Goal: Task Accomplishment & Management: Manage account settings

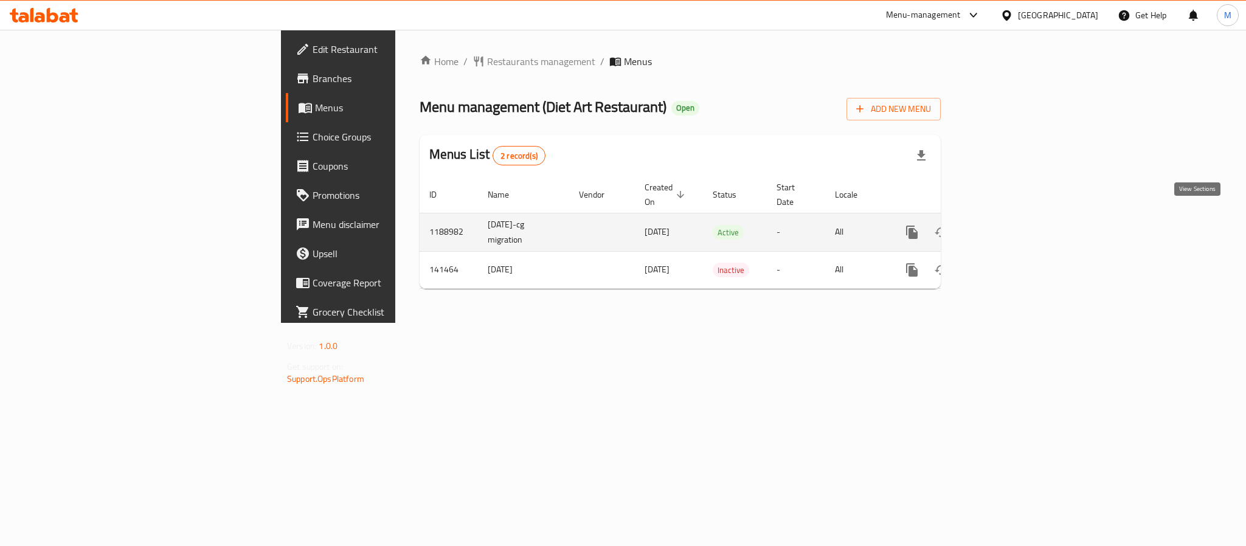
click at [1007, 225] on icon "enhanced table" at bounding box center [999, 232] width 15 height 15
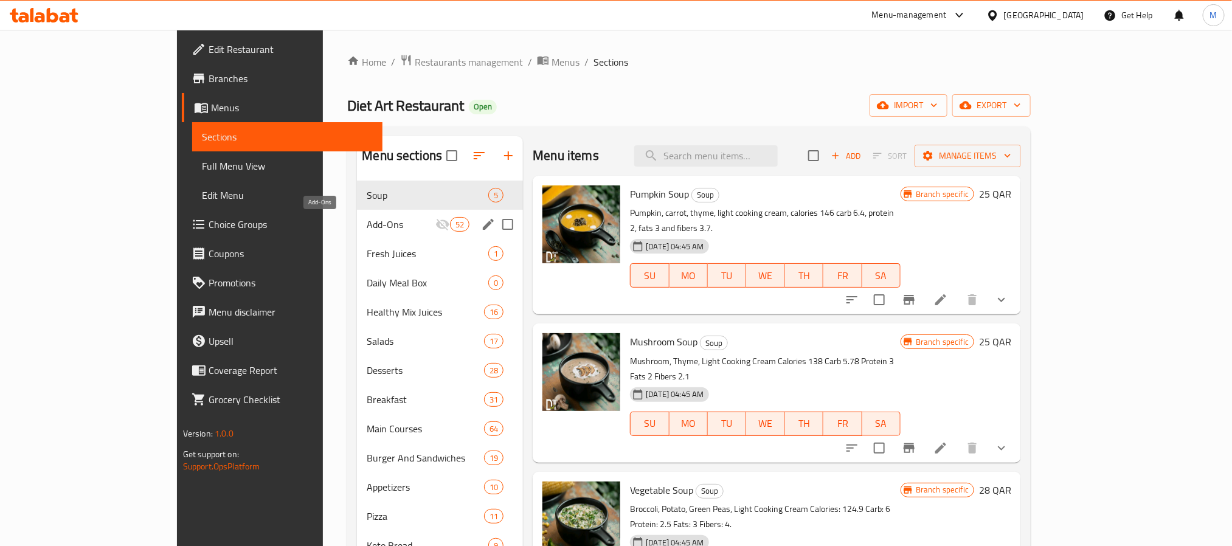
click at [367, 226] on span "Add-Ons" at bounding box center [401, 224] width 69 height 15
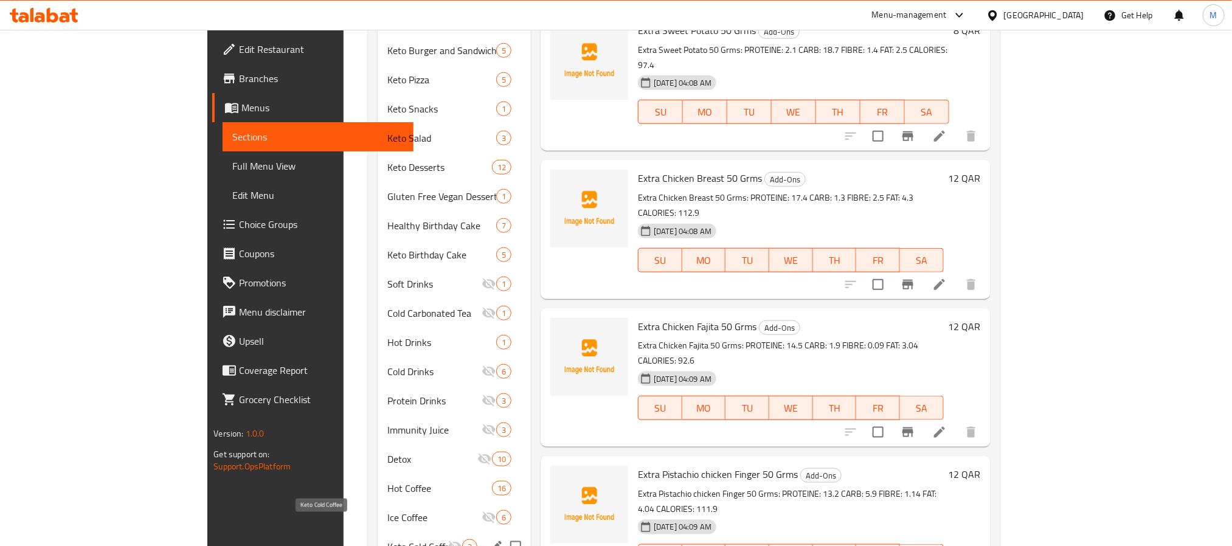
scroll to position [723, 0]
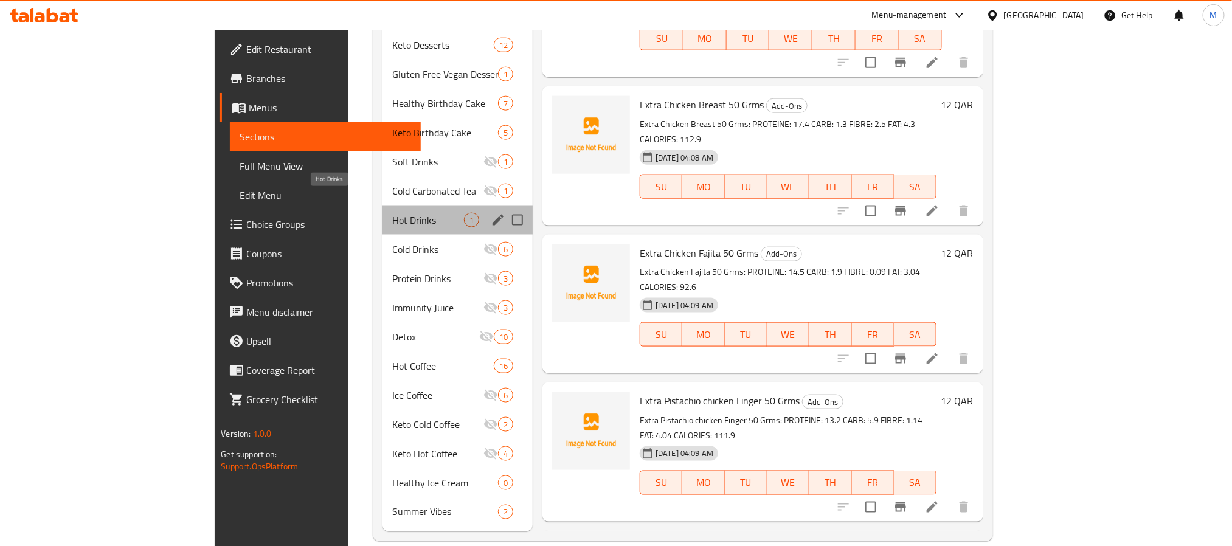
click at [392, 213] on span "Hot Drinks" at bounding box center [428, 220] width 72 height 15
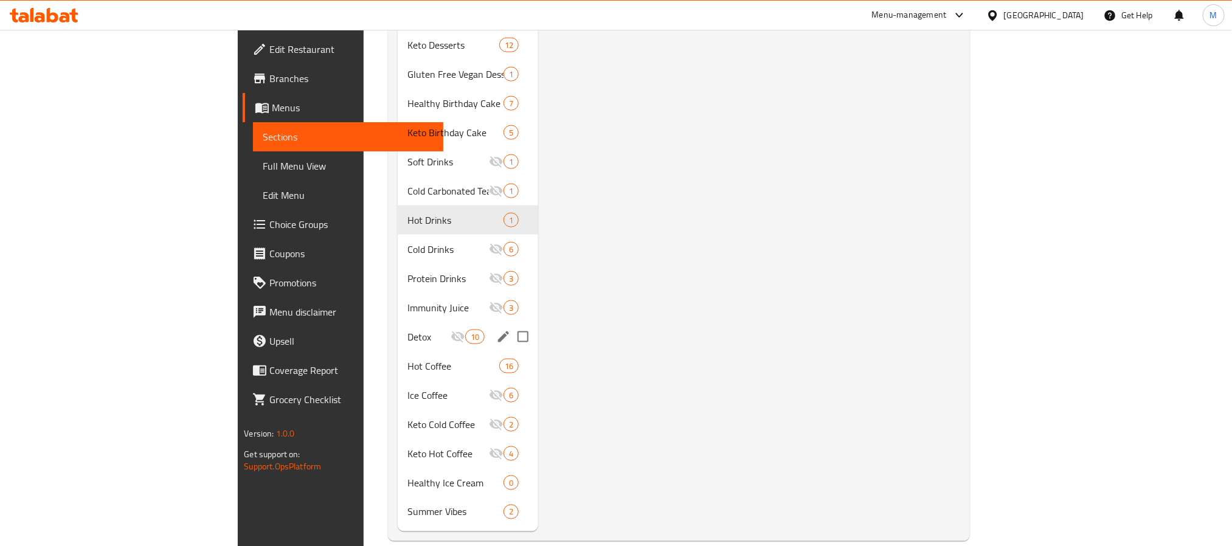
click at [398, 325] on div "Detox 10" at bounding box center [468, 336] width 140 height 29
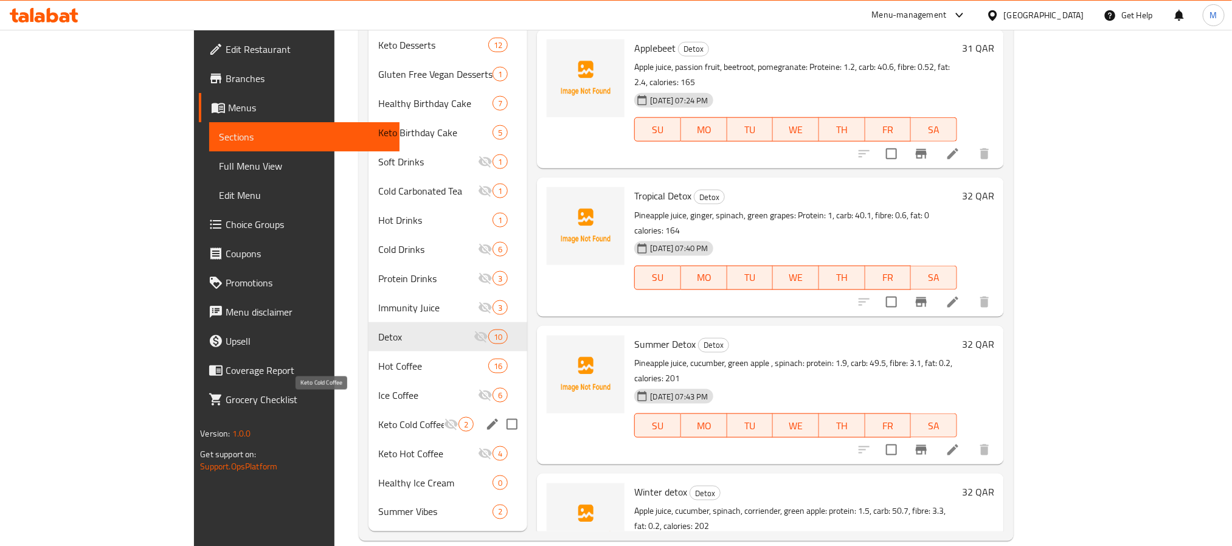
click at [378, 417] on span "Keto Cold Coffee" at bounding box center [411, 424] width 66 height 15
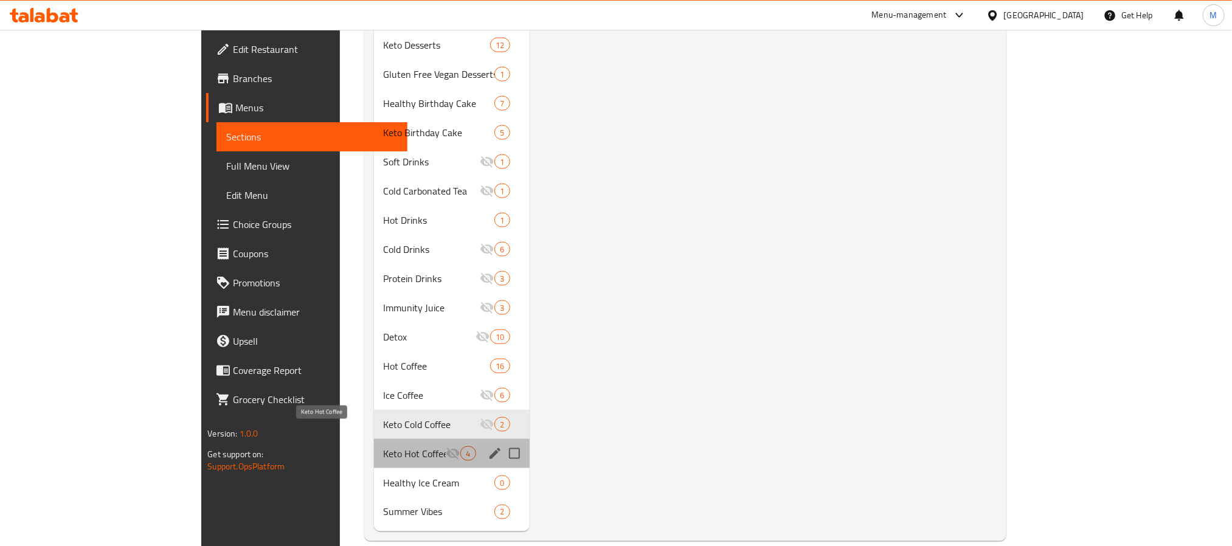
click at [384, 446] on span "Keto Hot Coffee" at bounding box center [415, 453] width 63 height 15
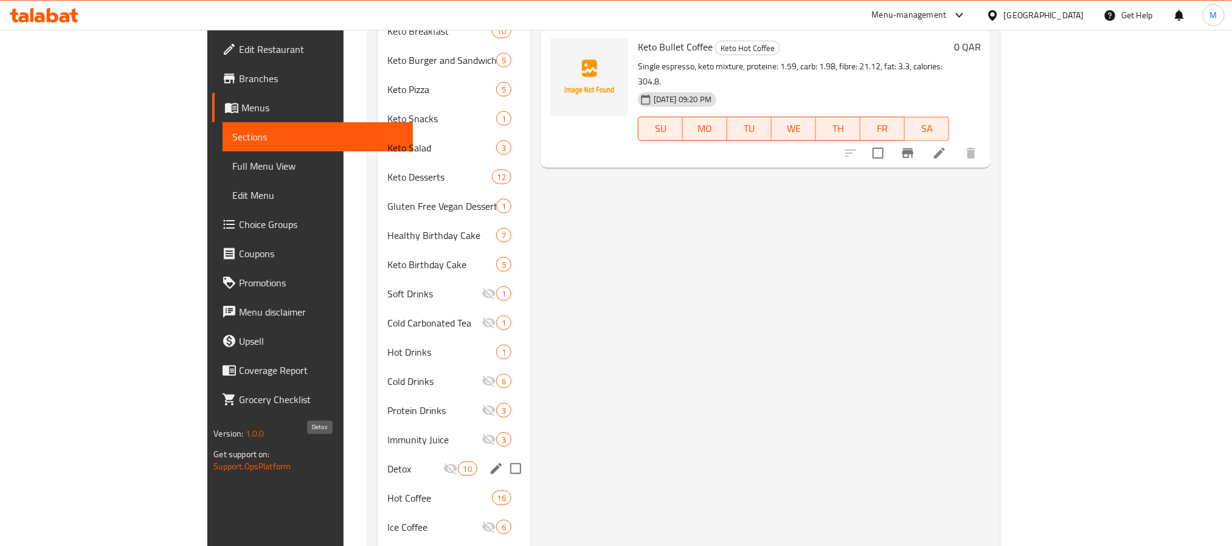
scroll to position [358, 0]
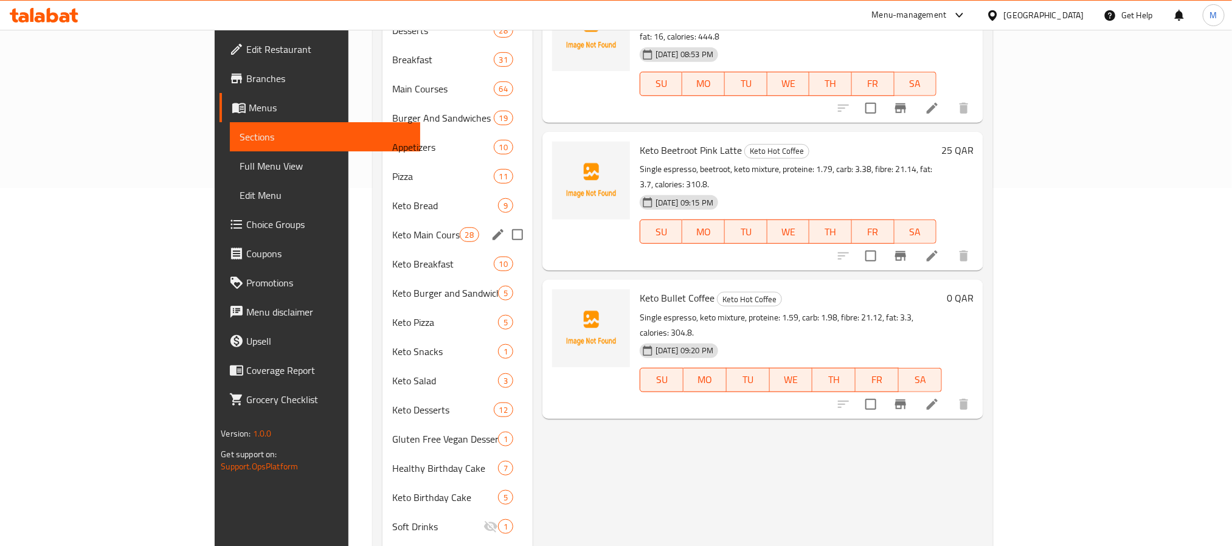
click at [392, 227] on span "Keto Main Course" at bounding box center [425, 234] width 67 height 15
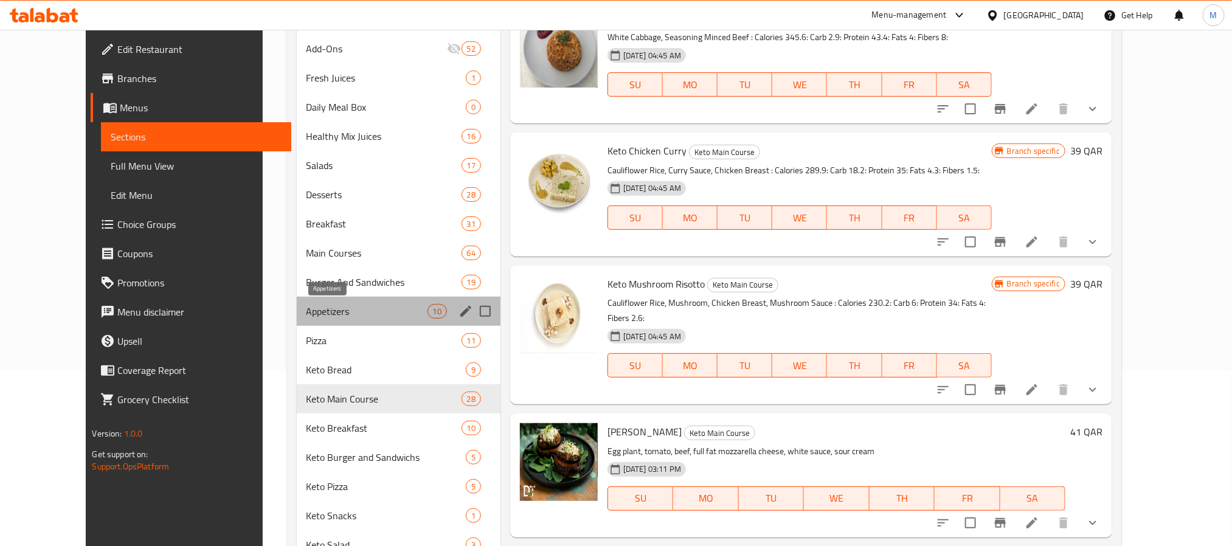
click at [326, 312] on span "Appetizers" at bounding box center [366, 311] width 121 height 15
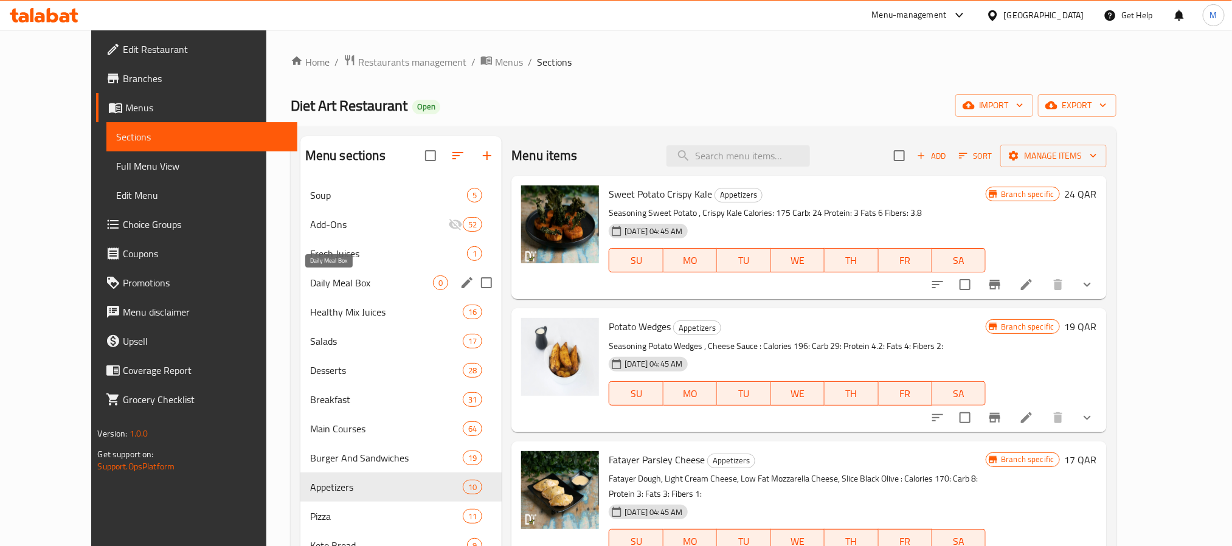
click at [333, 285] on span "Daily Meal Box" at bounding box center [371, 282] width 123 height 15
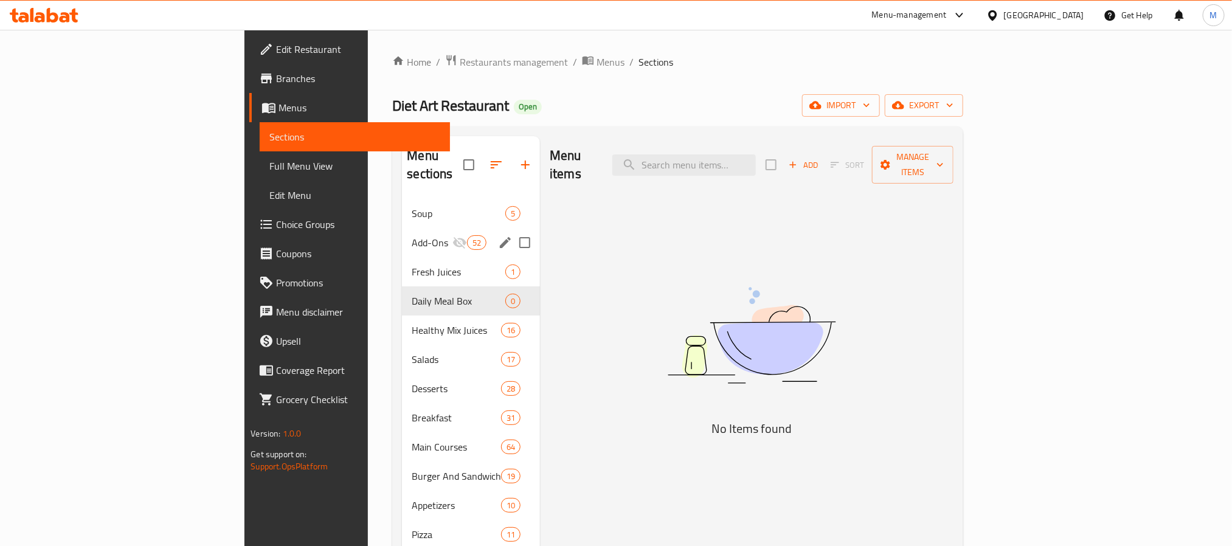
click at [402, 228] on div "Add-Ons 52" at bounding box center [471, 242] width 138 height 29
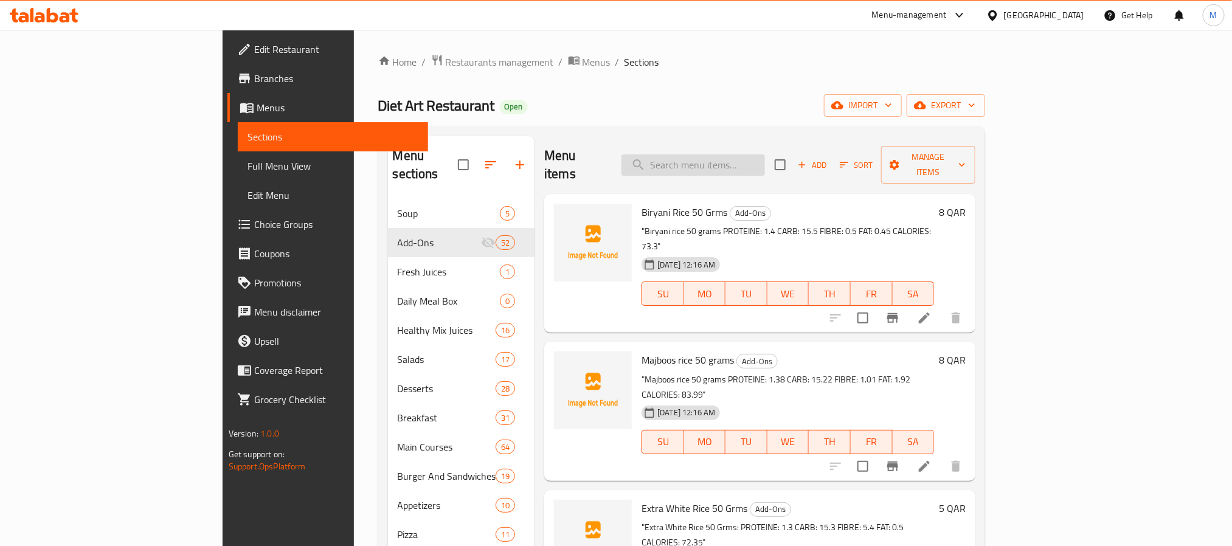
click at [765, 155] on input "search" at bounding box center [692, 164] width 143 height 21
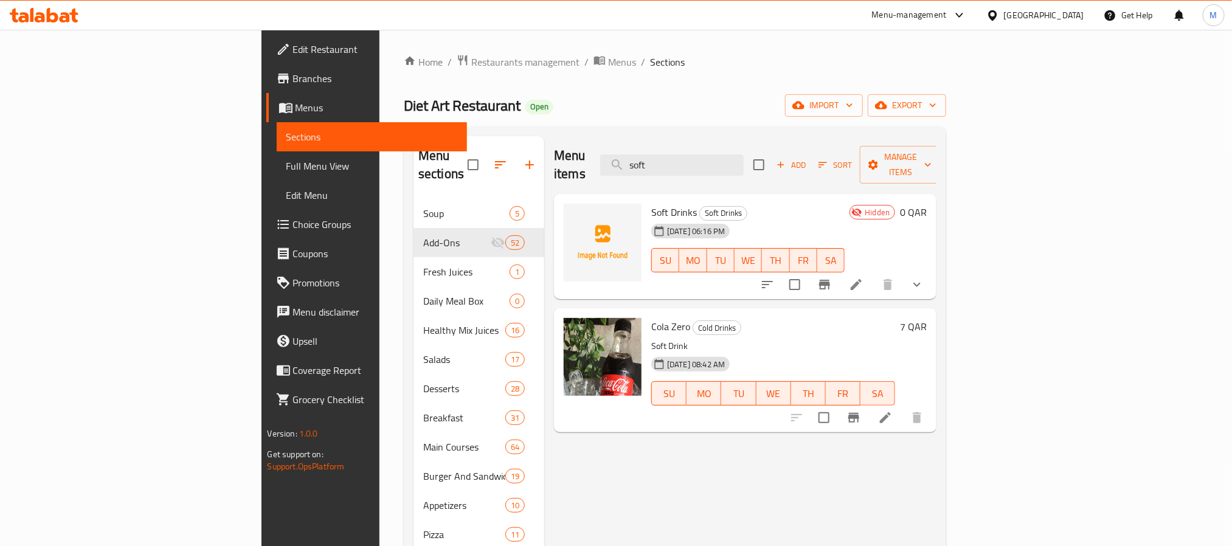
type input "soft"
click at [924, 277] on icon "show more" at bounding box center [916, 284] width 15 height 15
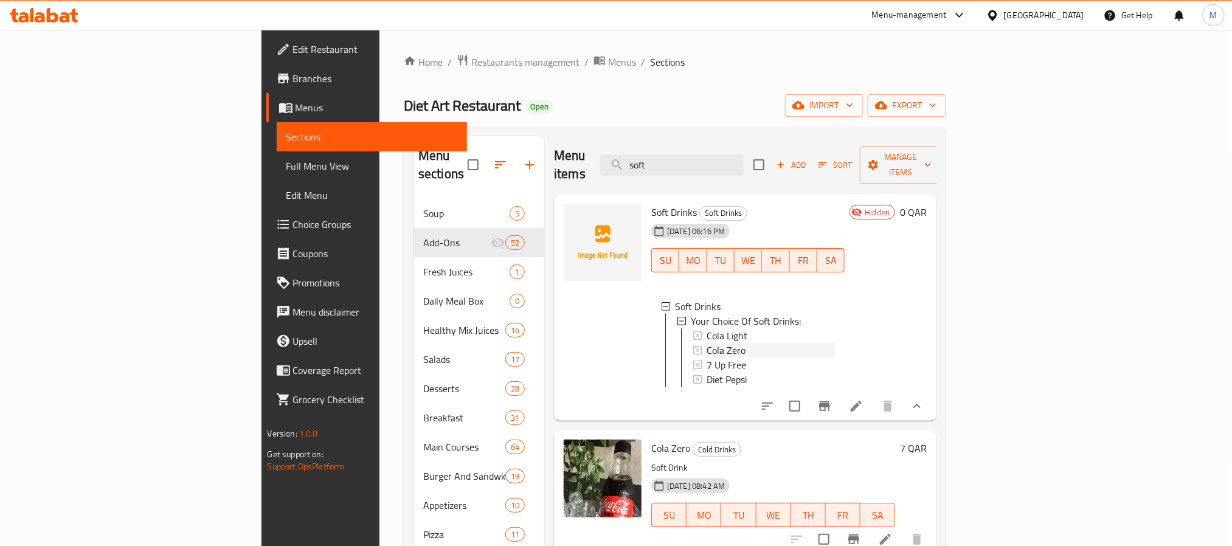
click at [706, 343] on div "Cola Zero" at bounding box center [770, 350] width 128 height 15
click at [743, 159] on input "soft" at bounding box center [671, 164] width 143 height 21
type input "3 mea"
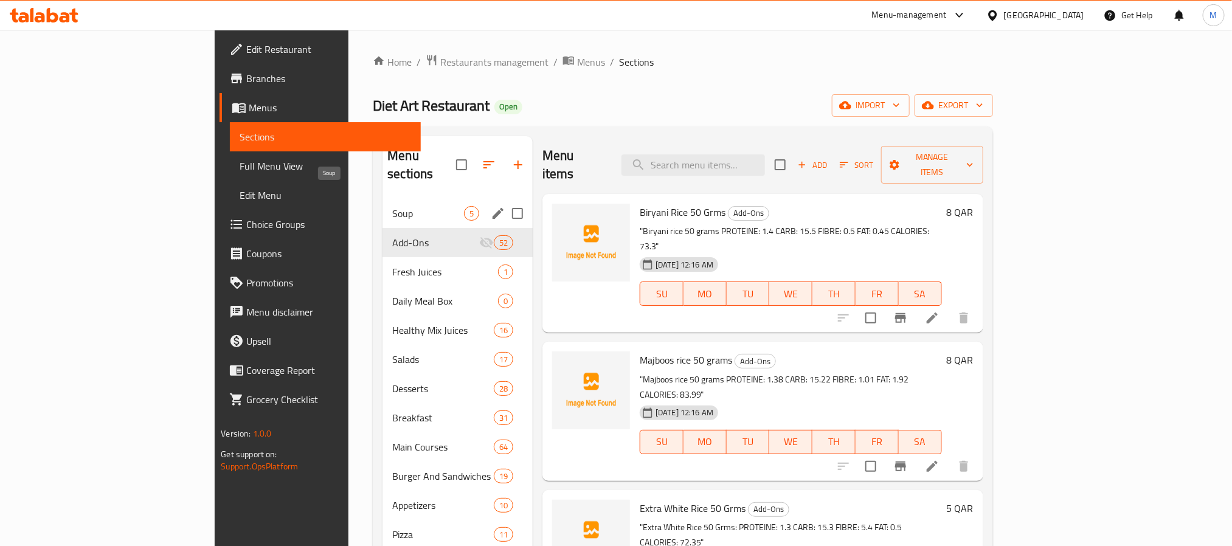
click at [392, 206] on span "Soup" at bounding box center [428, 213] width 72 height 15
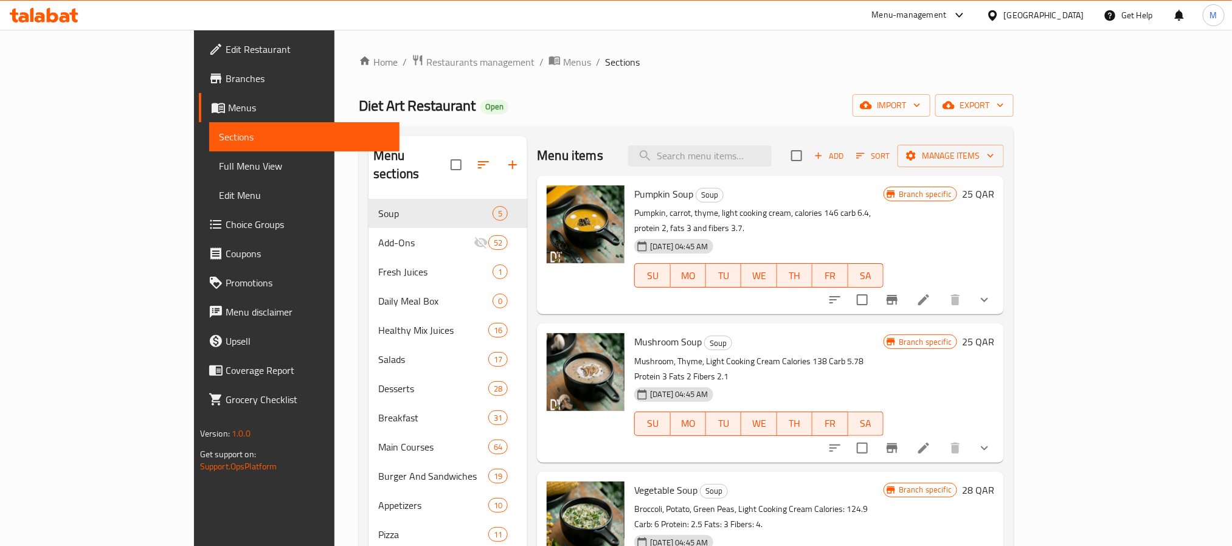
click at [999, 285] on button "show more" at bounding box center [984, 299] width 29 height 29
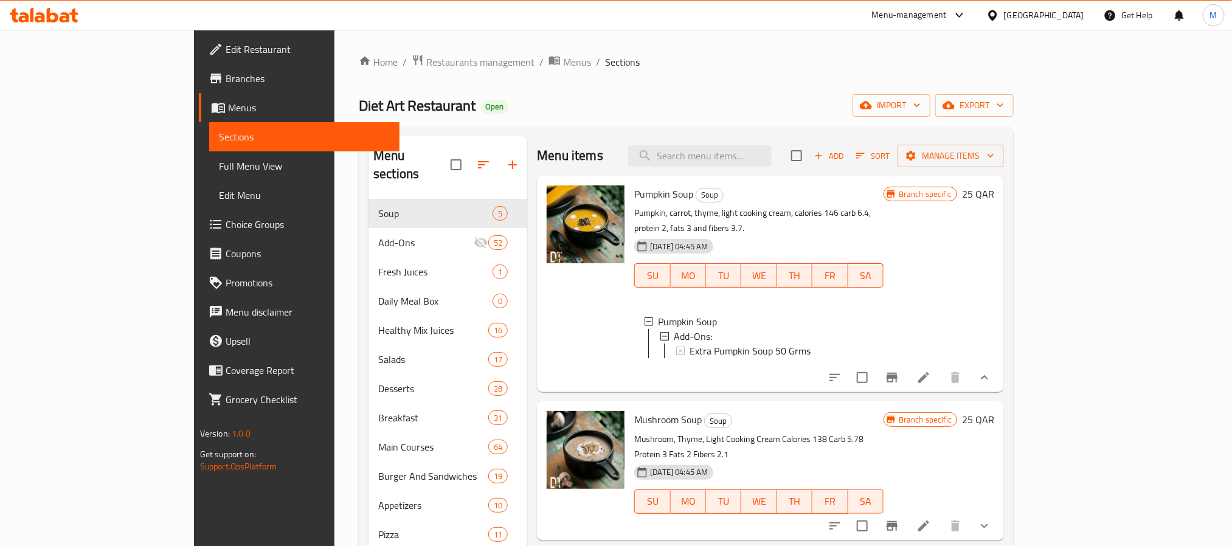
click at [992, 519] on icon "show more" at bounding box center [984, 526] width 15 height 15
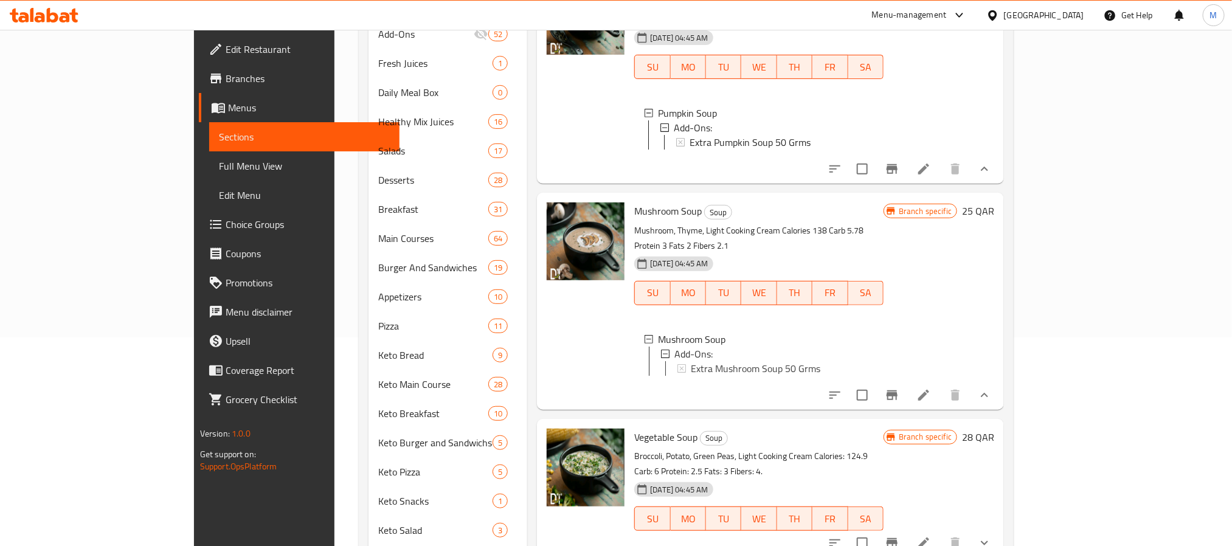
scroll to position [365, 0]
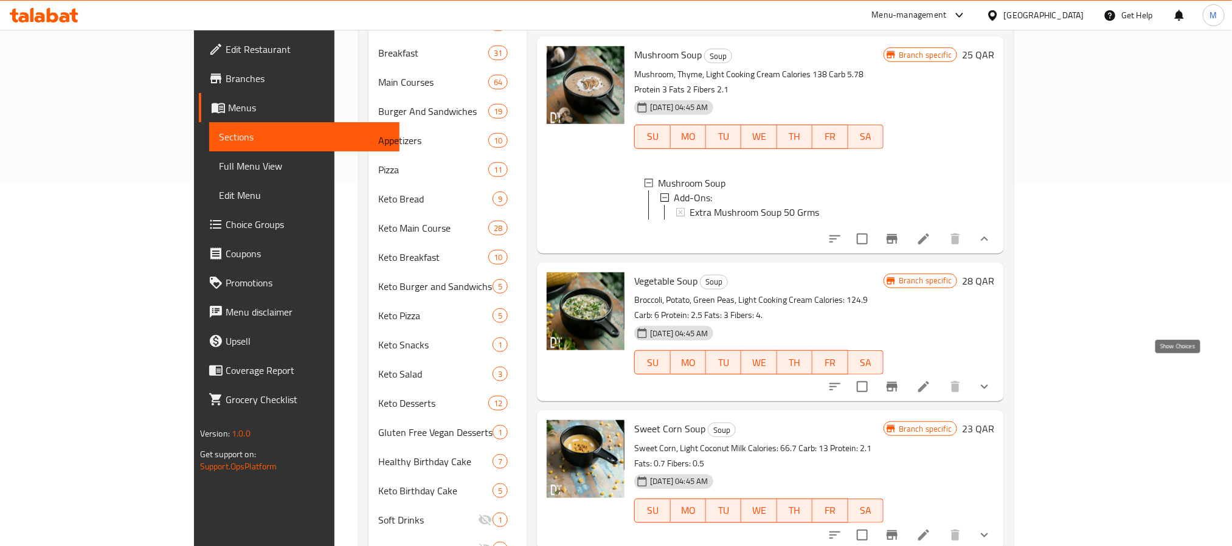
click at [992, 379] on icon "show more" at bounding box center [984, 386] width 15 height 15
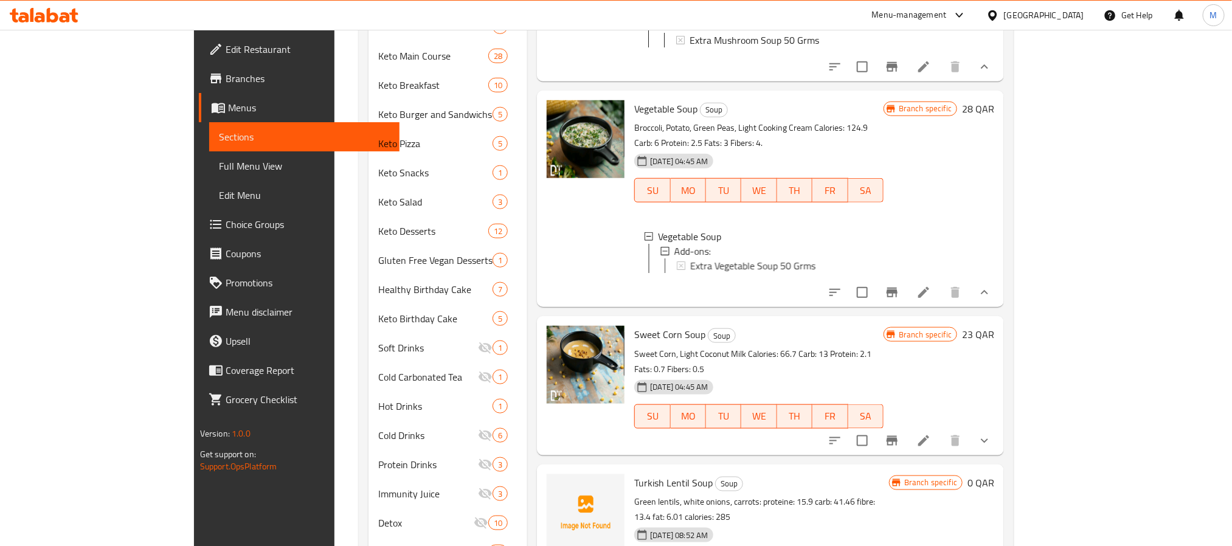
scroll to position [638, 0]
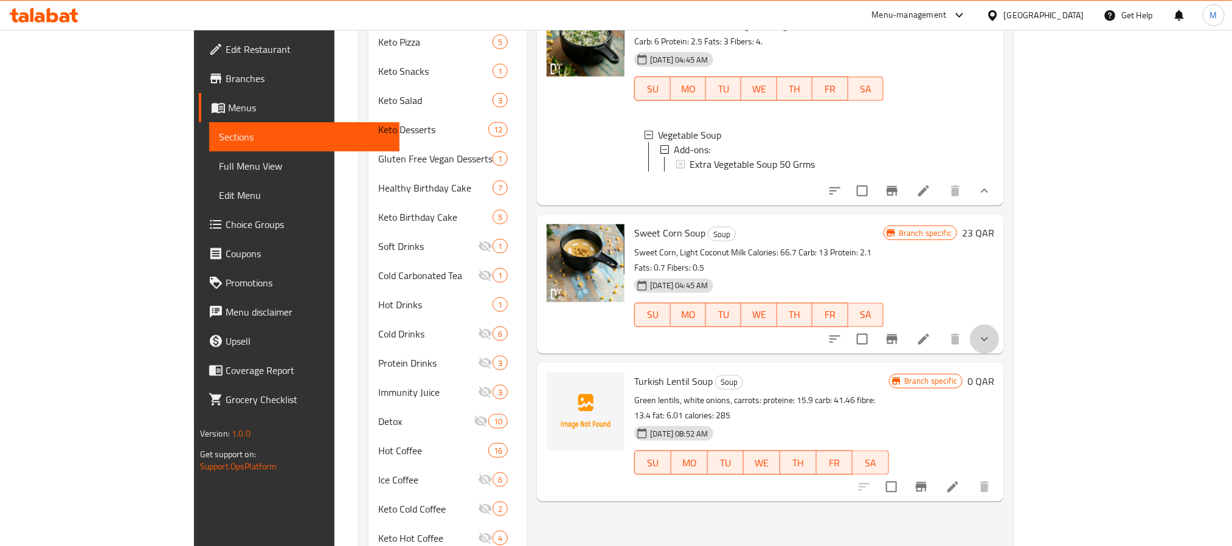
click at [999, 325] on button "show more" at bounding box center [984, 339] width 29 height 29
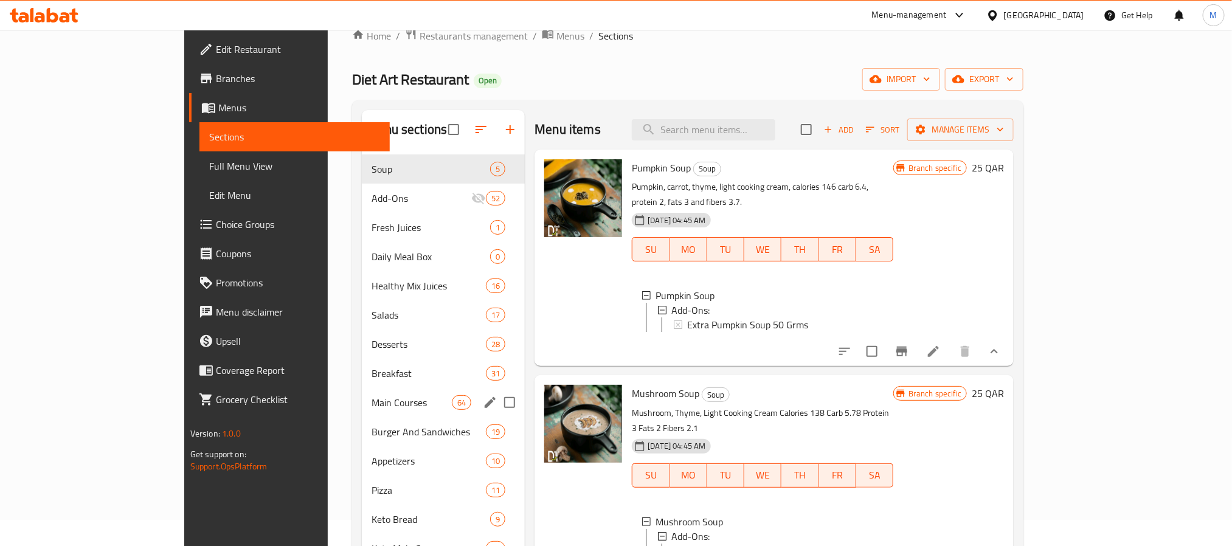
scroll to position [0, 0]
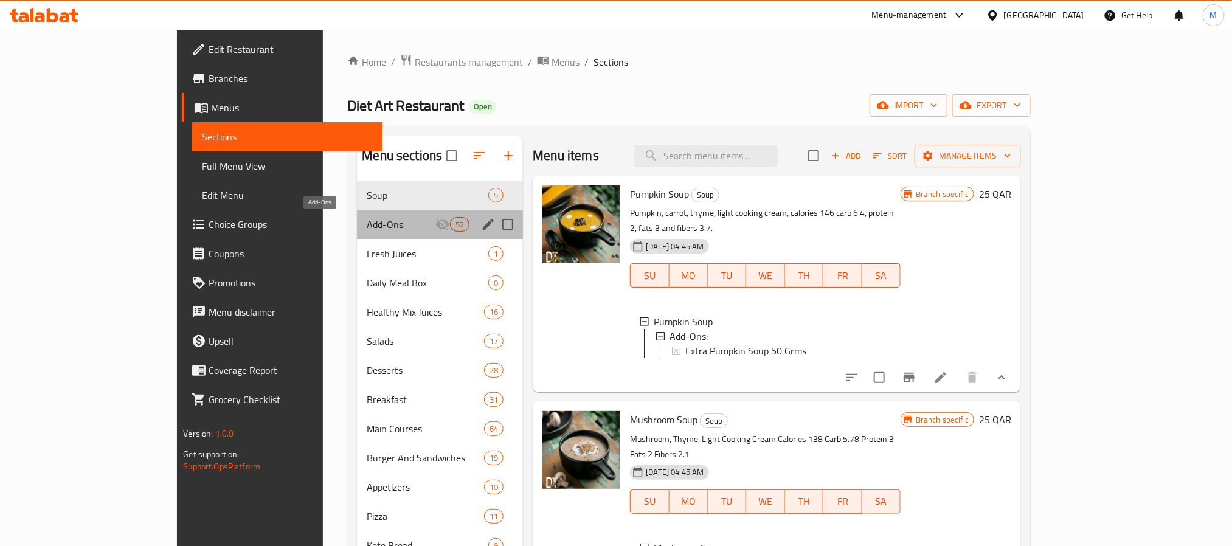
click at [367, 226] on span "Add-Ons" at bounding box center [401, 224] width 69 height 15
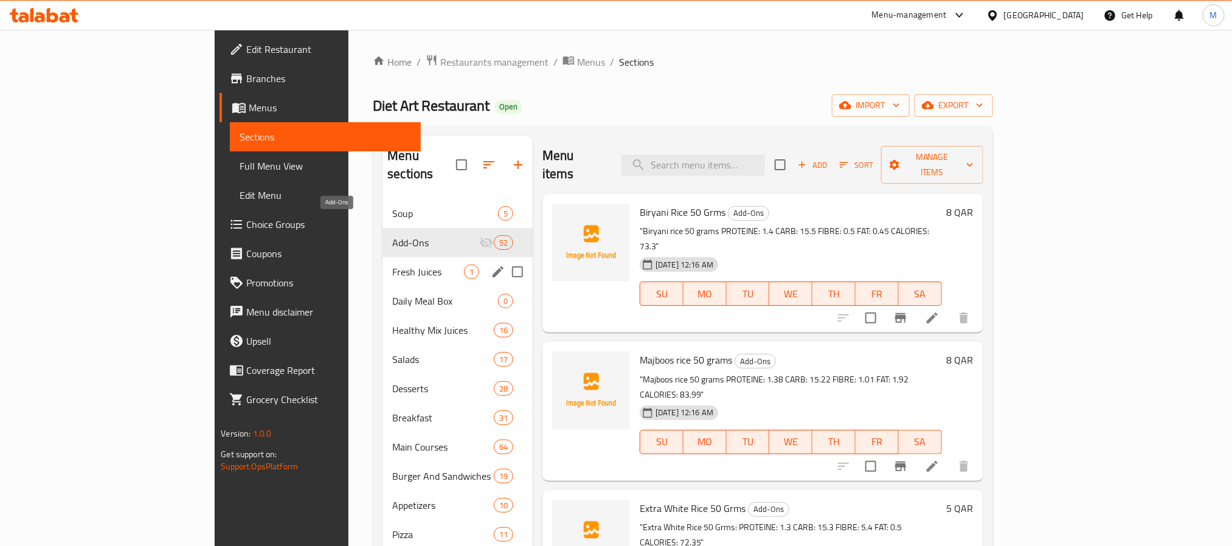
click at [382, 257] on div "Fresh Juices 1" at bounding box center [457, 271] width 150 height 29
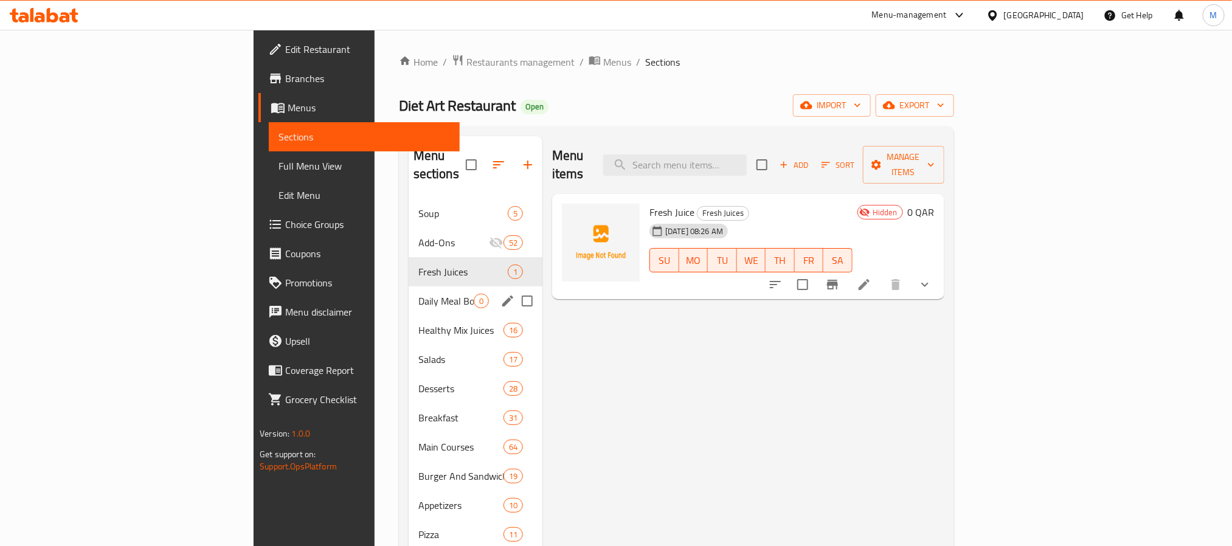
click at [418, 294] on span "Daily Meal Box" at bounding box center [445, 301] width 55 height 15
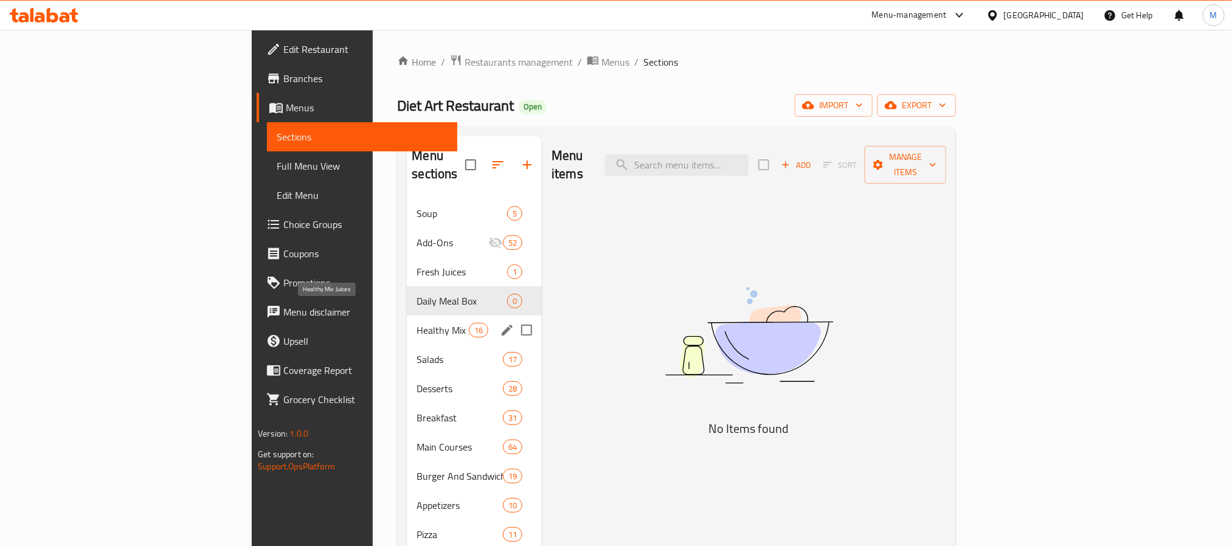
click at [416, 323] on span "Healthy Mix Juices" at bounding box center [442, 330] width 52 height 15
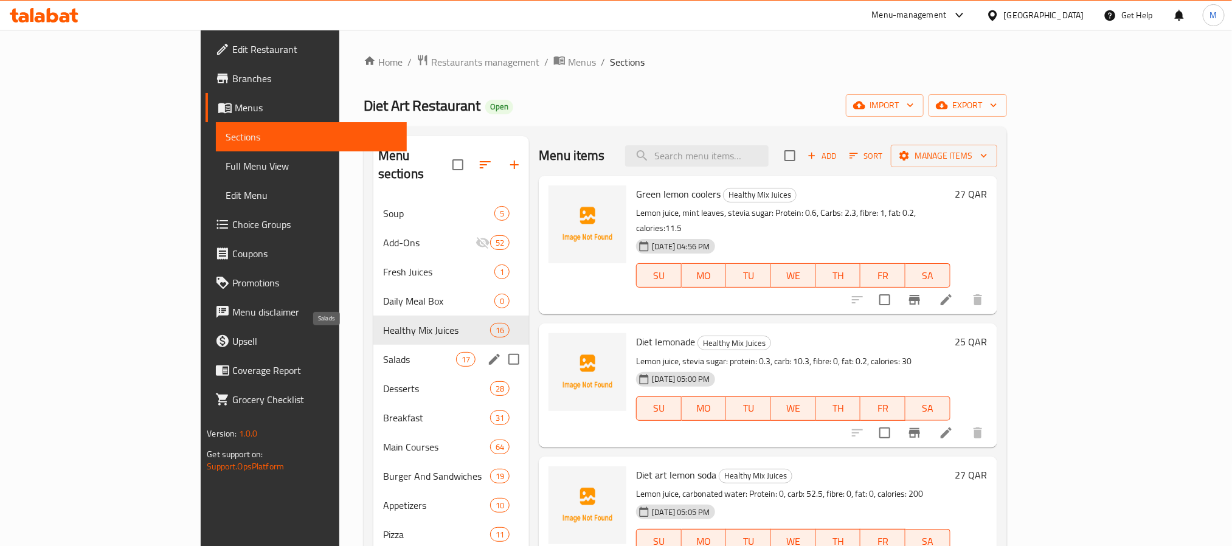
click at [383, 352] on span "Salads" at bounding box center [419, 359] width 73 height 15
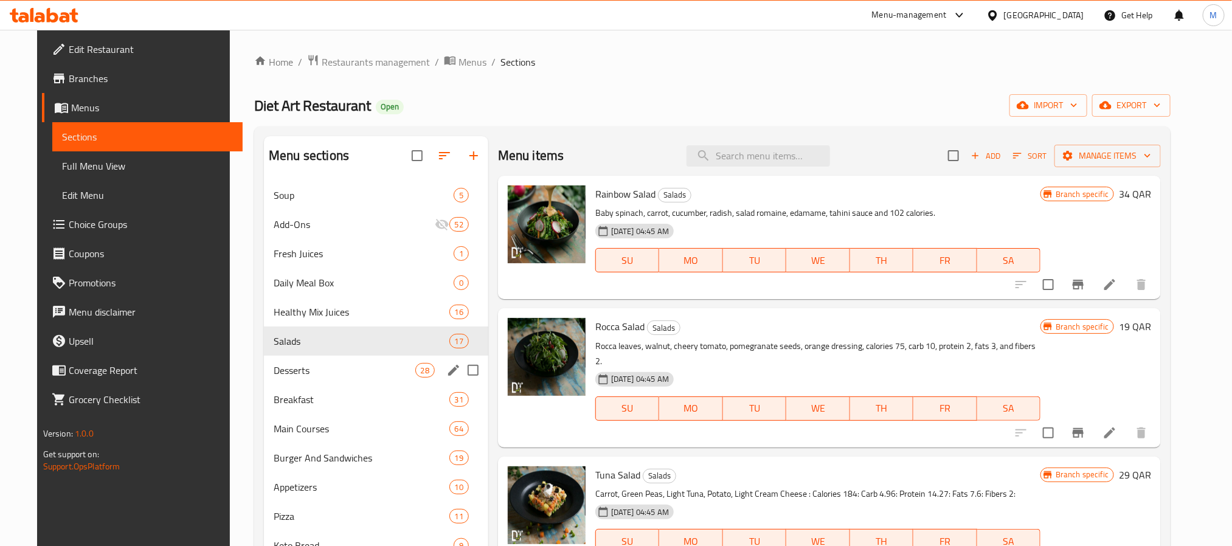
click at [339, 376] on span "Desserts" at bounding box center [344, 370] width 141 height 15
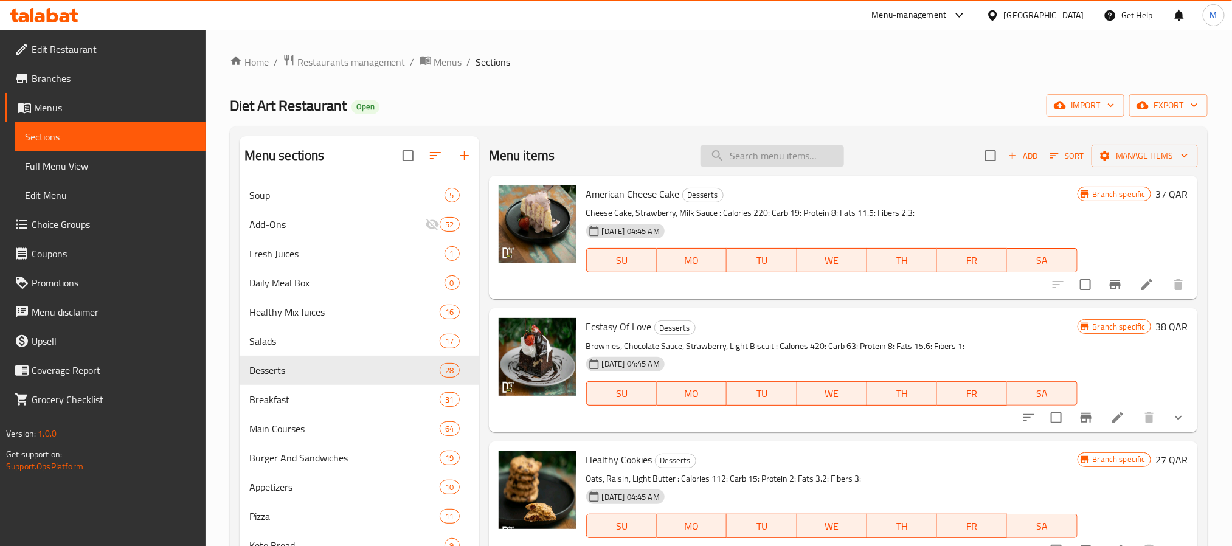
click at [799, 164] on input "search" at bounding box center [771, 155] width 143 height 21
paste input "Cindrella"
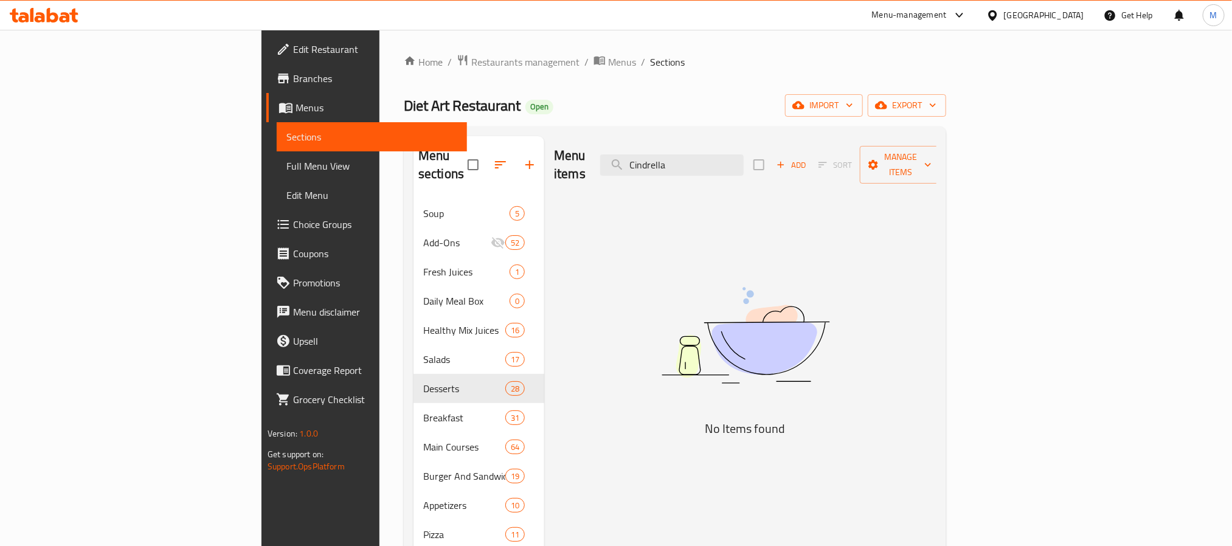
type input "Cindrella"
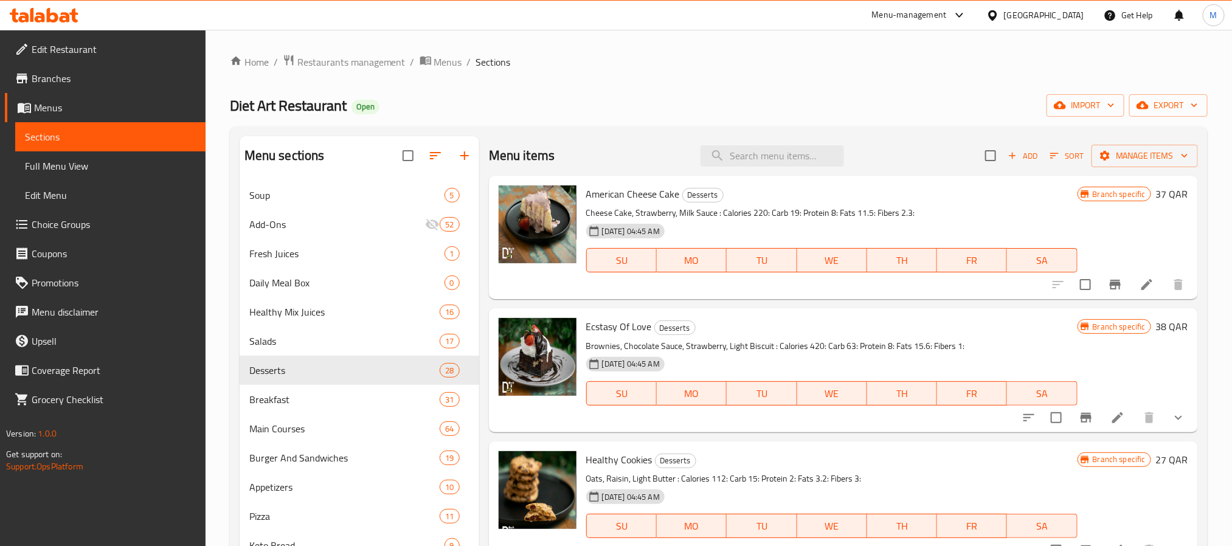
paste input "Pineapple Juice"
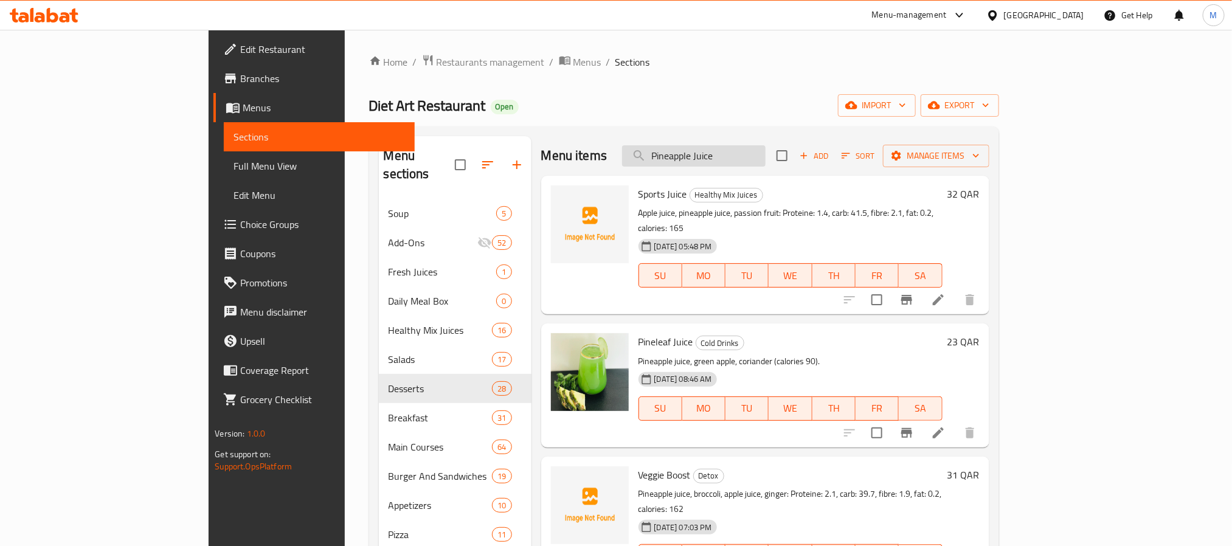
paste input "[PERSON_NAME]"
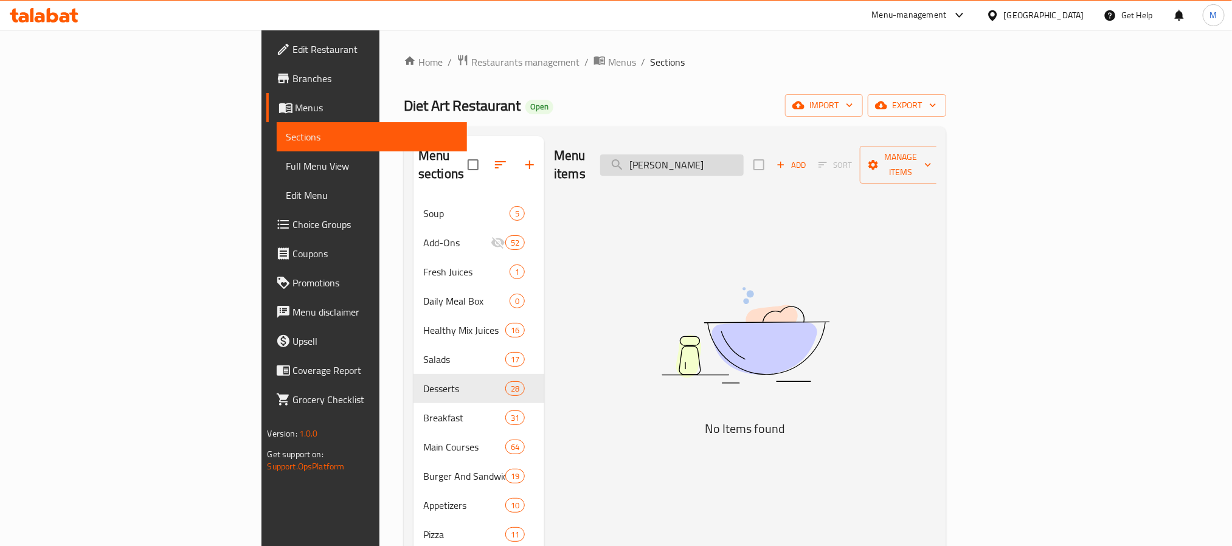
paste input "Pomegranate juice"
paste input "Mukloubet Beef"
type input "Mukloubet Beef"
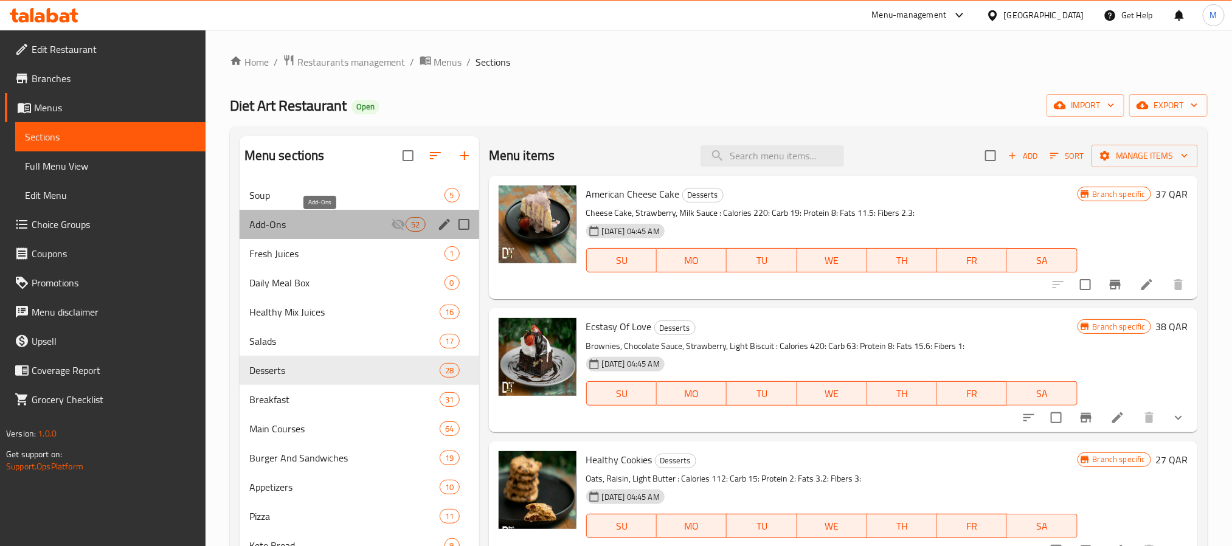
click at [302, 230] on span "Add-Ons" at bounding box center [320, 224] width 142 height 15
click at [294, 252] on span "Fresh Juices" at bounding box center [346, 253] width 195 height 15
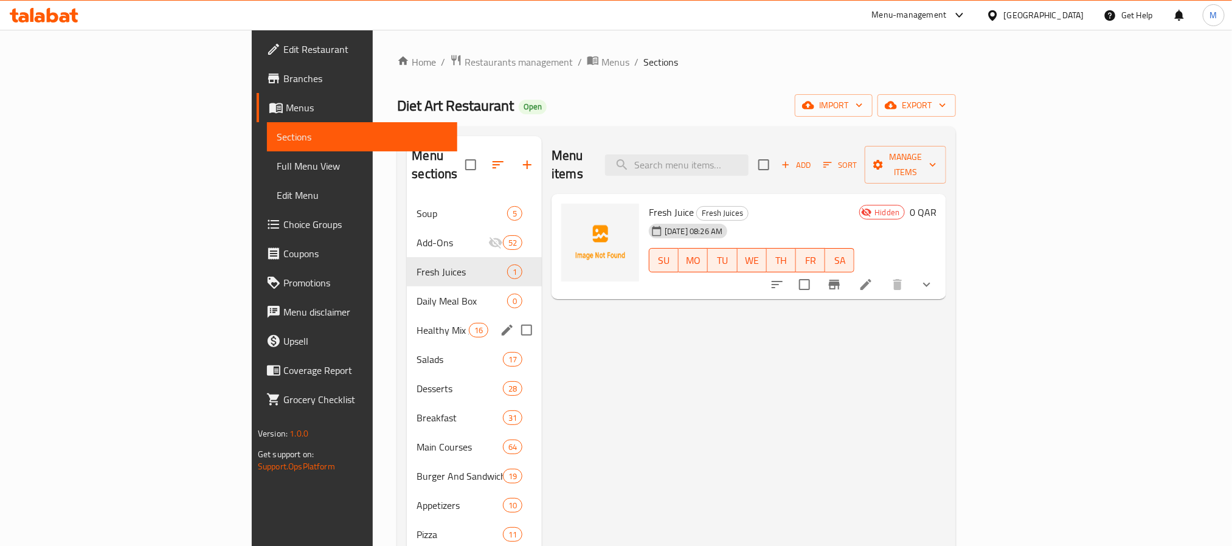
click at [407, 316] on div "Healthy Mix Juices 16" at bounding box center [474, 330] width 135 height 29
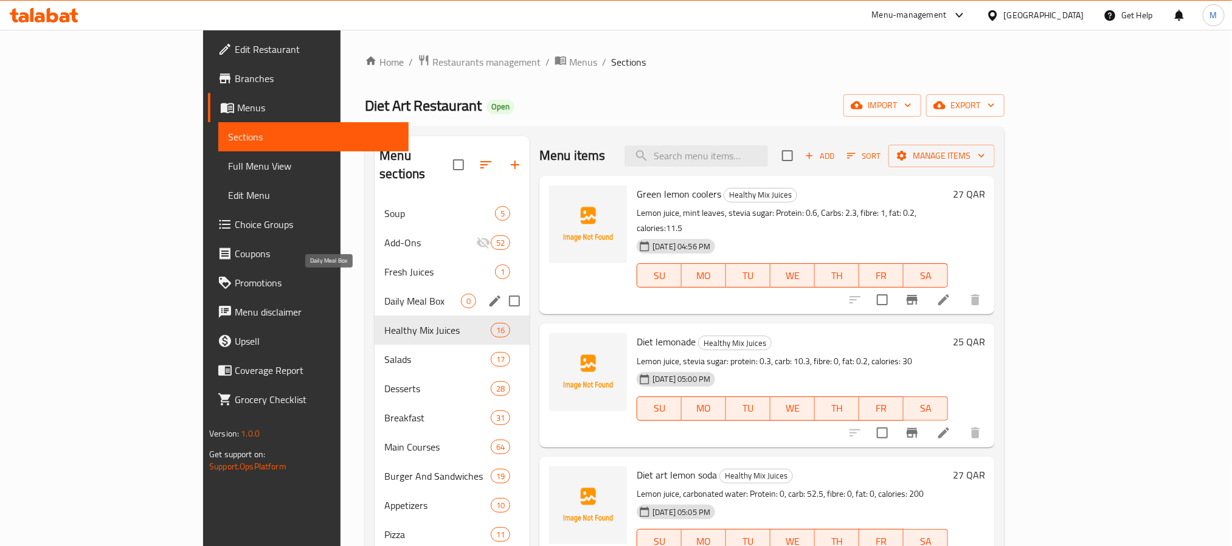
click at [384, 294] on span "Daily Meal Box" at bounding box center [422, 301] width 77 height 15
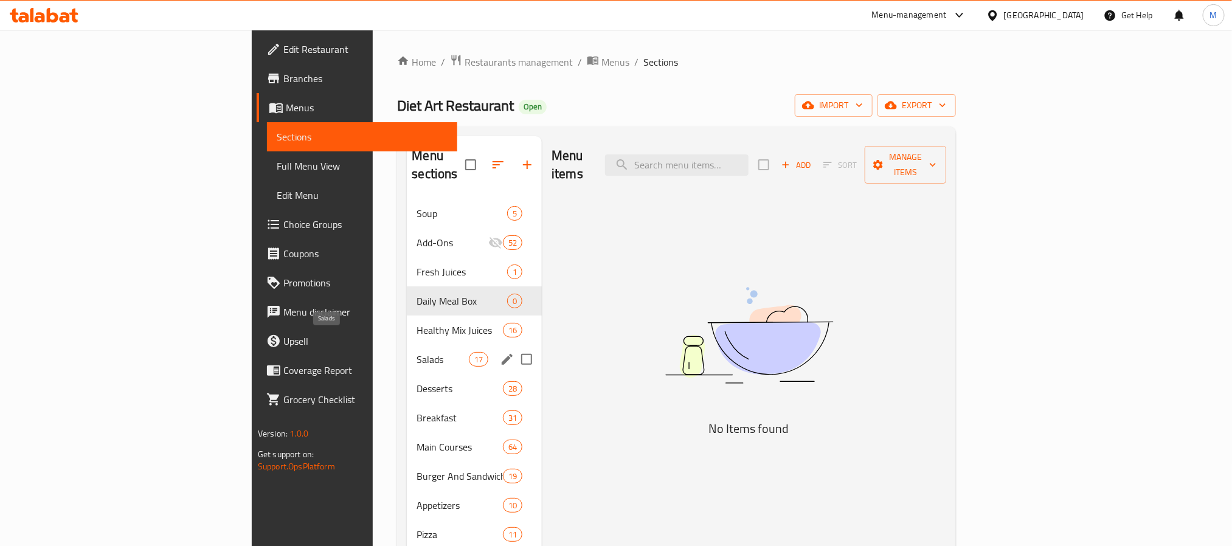
click at [416, 352] on span "Salads" at bounding box center [442, 359] width 52 height 15
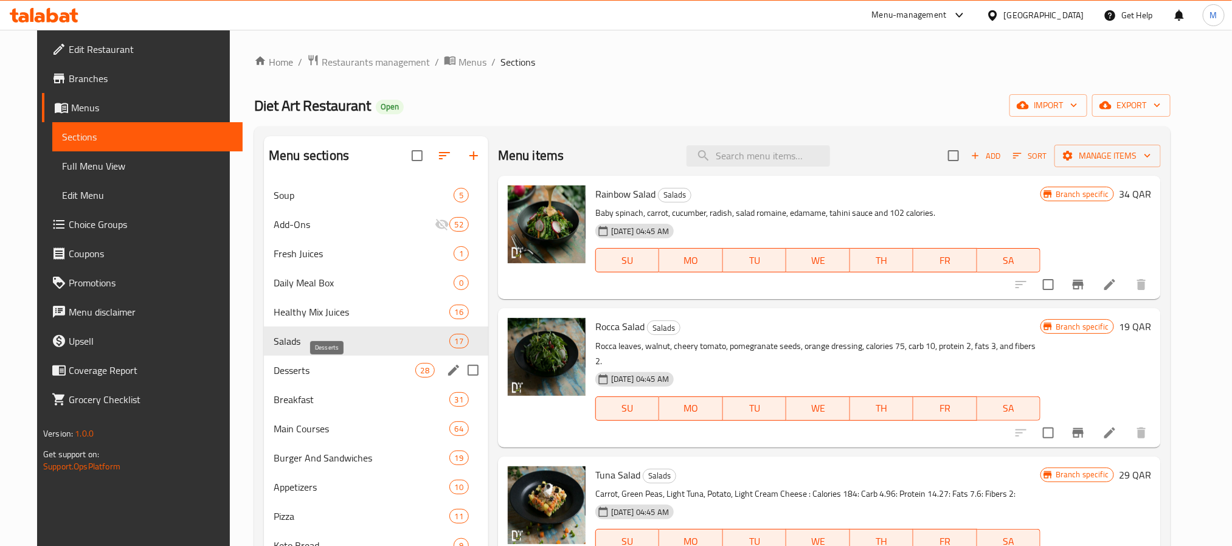
click at [307, 374] on span "Desserts" at bounding box center [344, 370] width 141 height 15
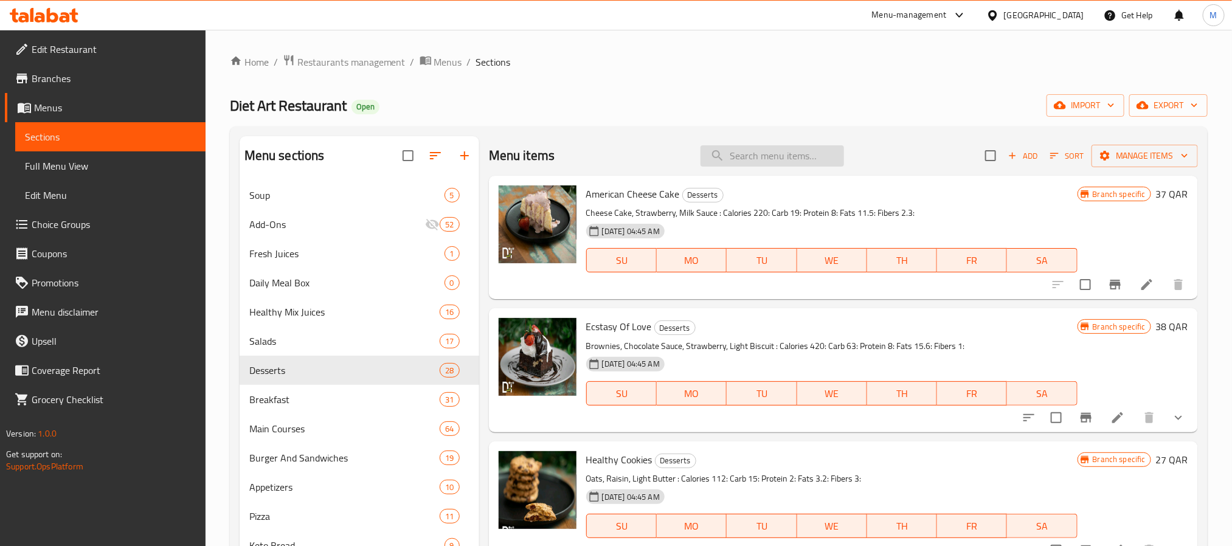
click at [740, 153] on input "search" at bounding box center [771, 155] width 143 height 21
paste input "Beetroot Salad"
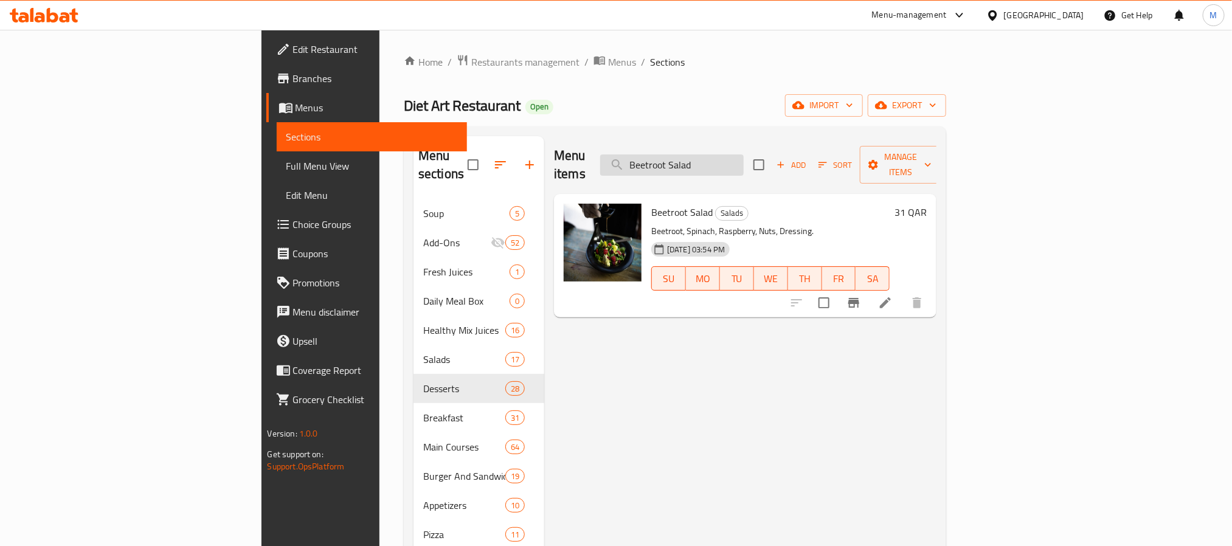
click at [743, 157] on input "Beetroot Salad" at bounding box center [671, 164] width 143 height 21
paste input "Pistachio Lava Cake"
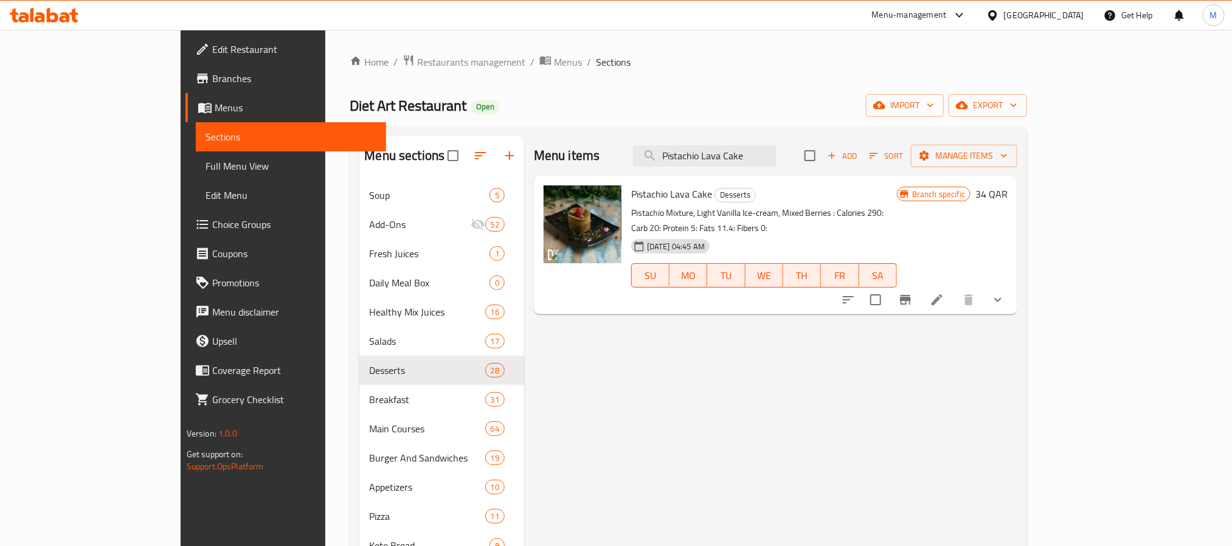
click at [762, 168] on div "Menu items Pistachio Lava Cake Add Sort Manage items" at bounding box center [775, 156] width 483 height 40
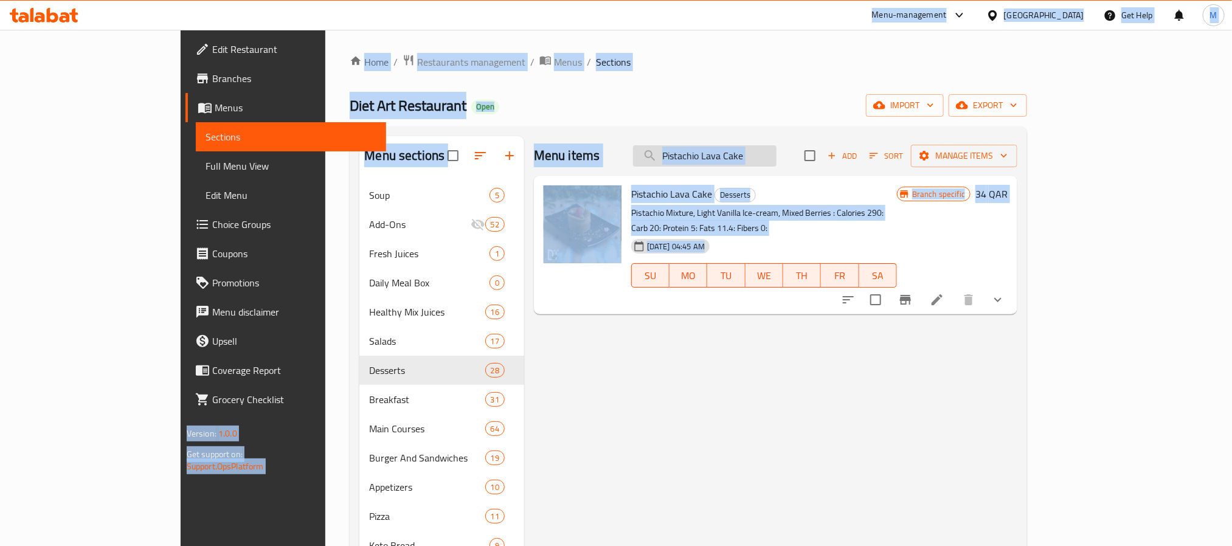
click at [776, 157] on input "Pistachio Lava Cake" at bounding box center [704, 155] width 143 height 21
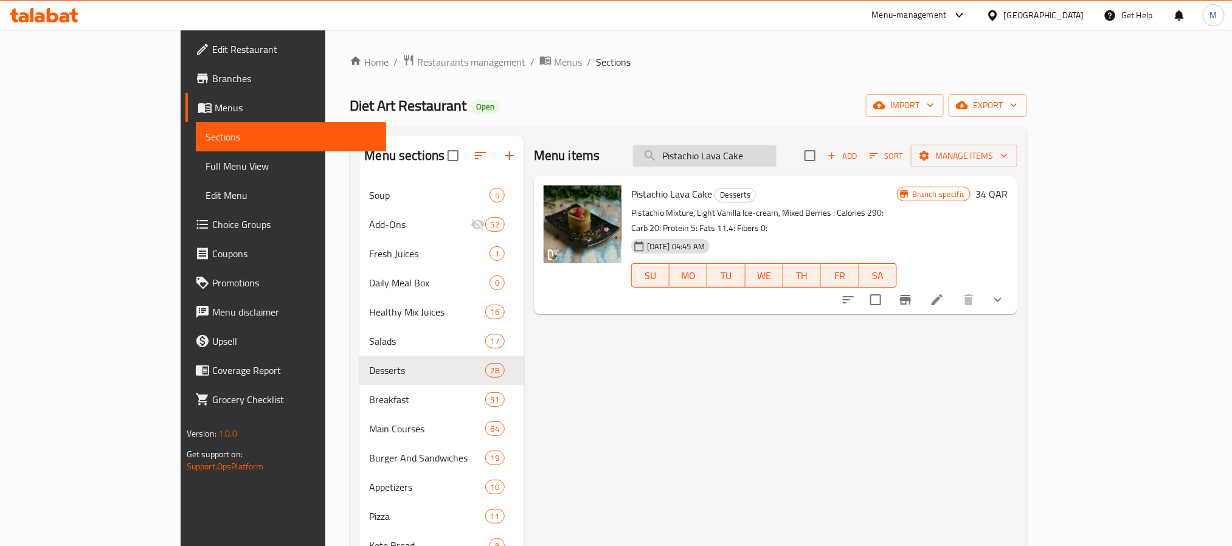
paste input "Turkey Sandwich"
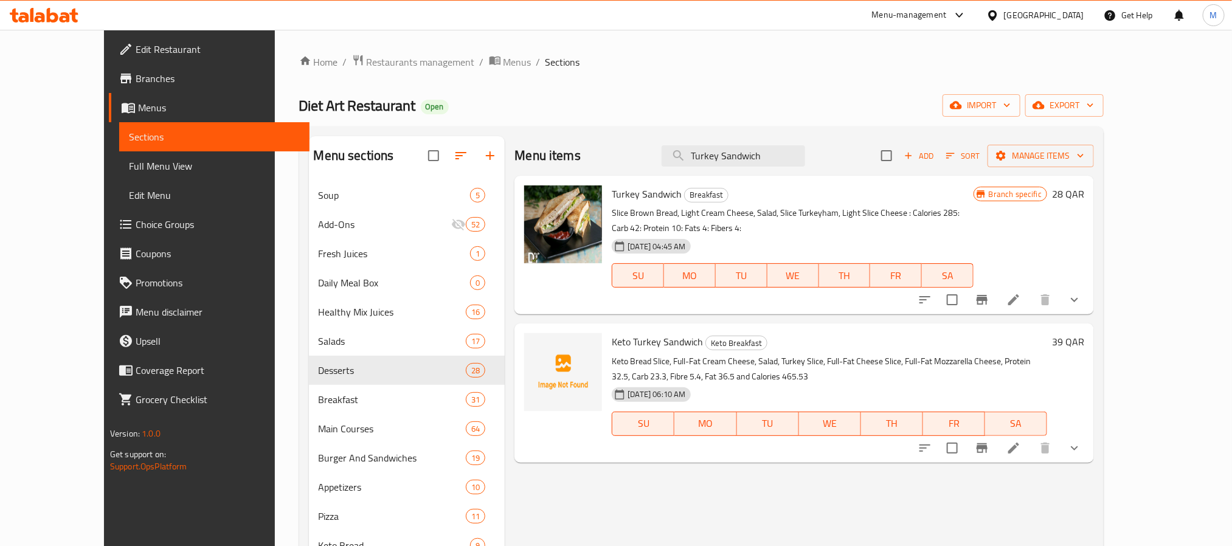
type input "Turkey Sandwich"
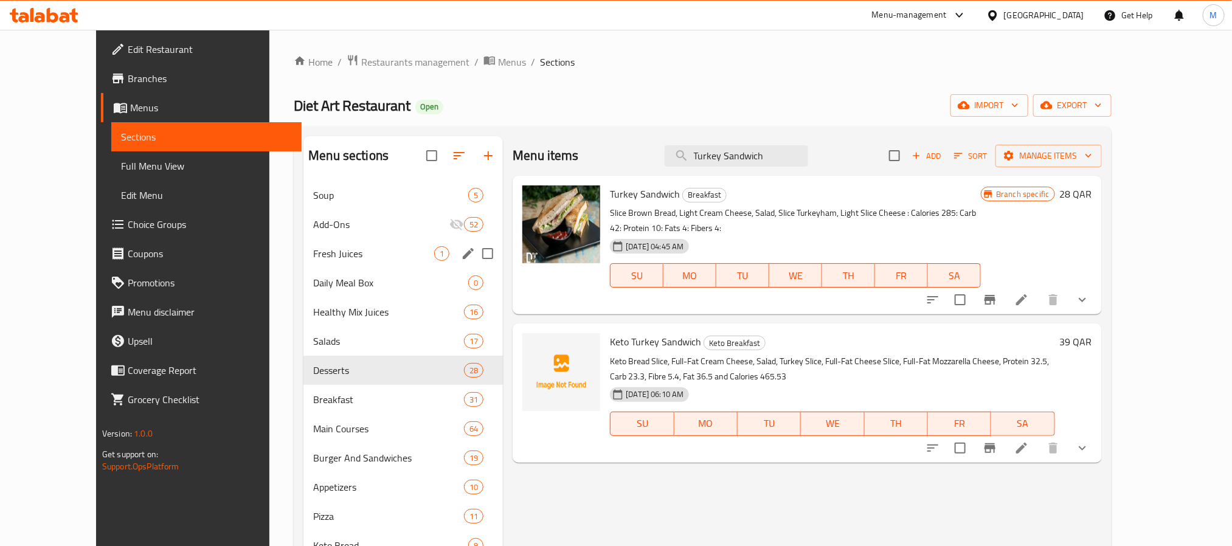
click at [349, 248] on span "Fresh Juices" at bounding box center [373, 253] width 121 height 15
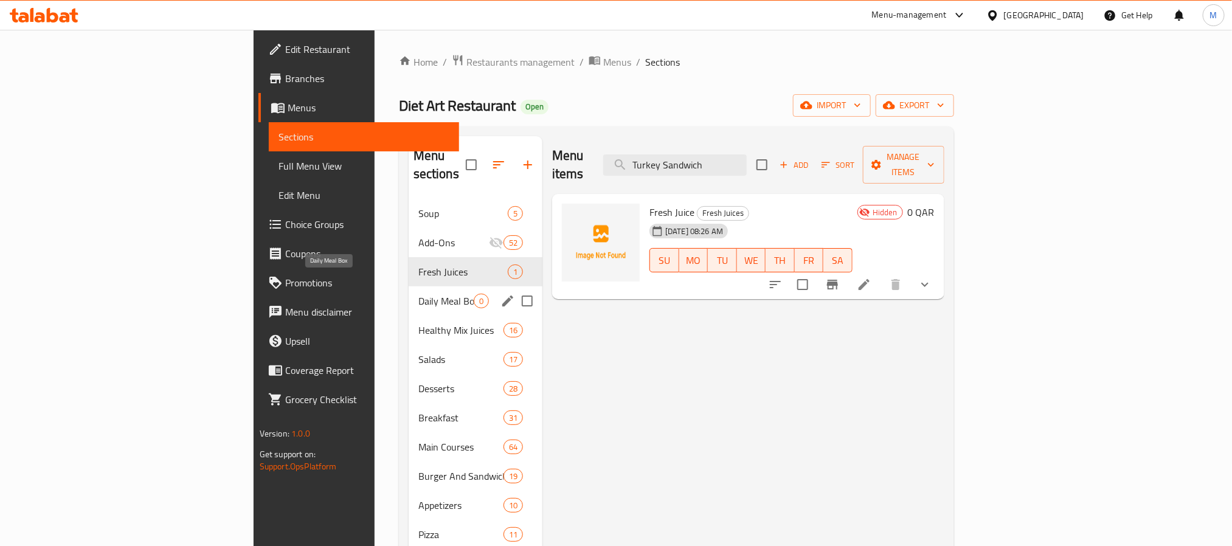
click at [409, 292] on div "Daily Meal Box 0" at bounding box center [476, 300] width 134 height 29
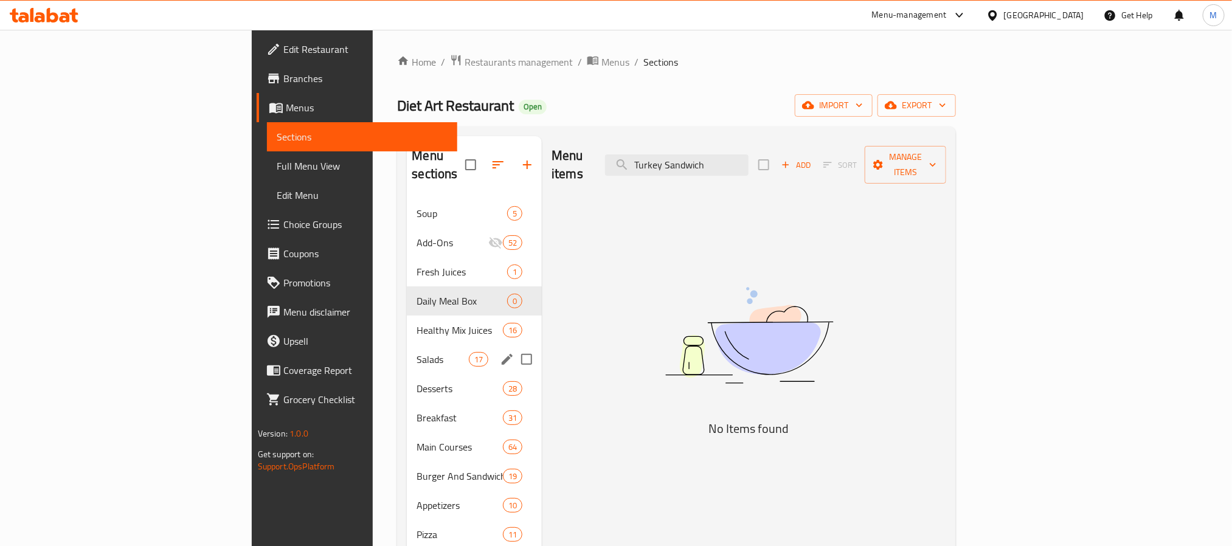
click at [407, 353] on div "Salads 17" at bounding box center [474, 359] width 135 height 29
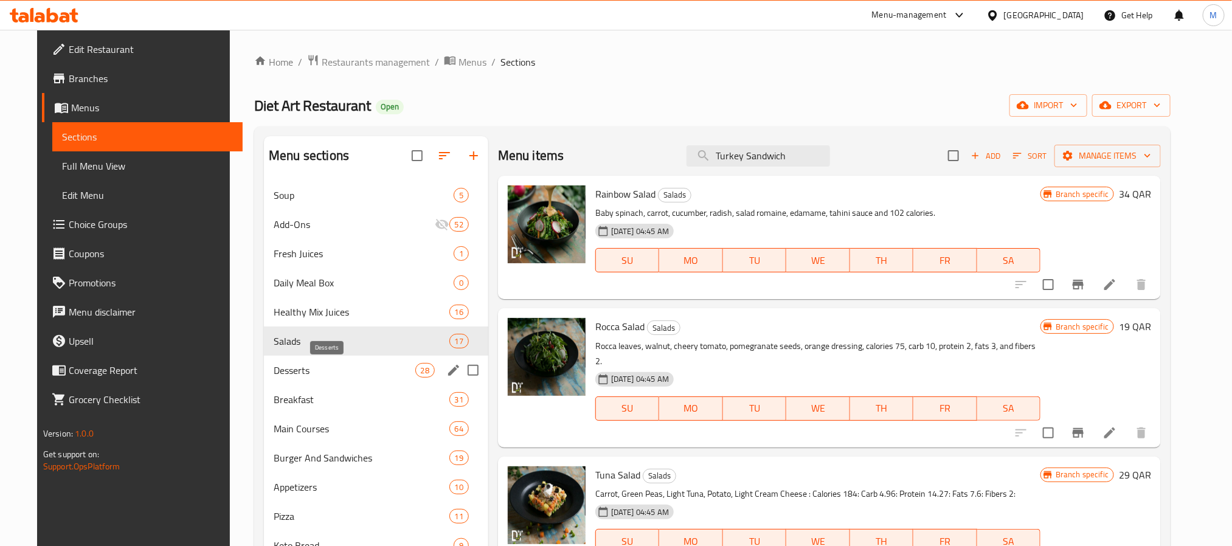
click at [332, 364] on span "Desserts" at bounding box center [344, 370] width 141 height 15
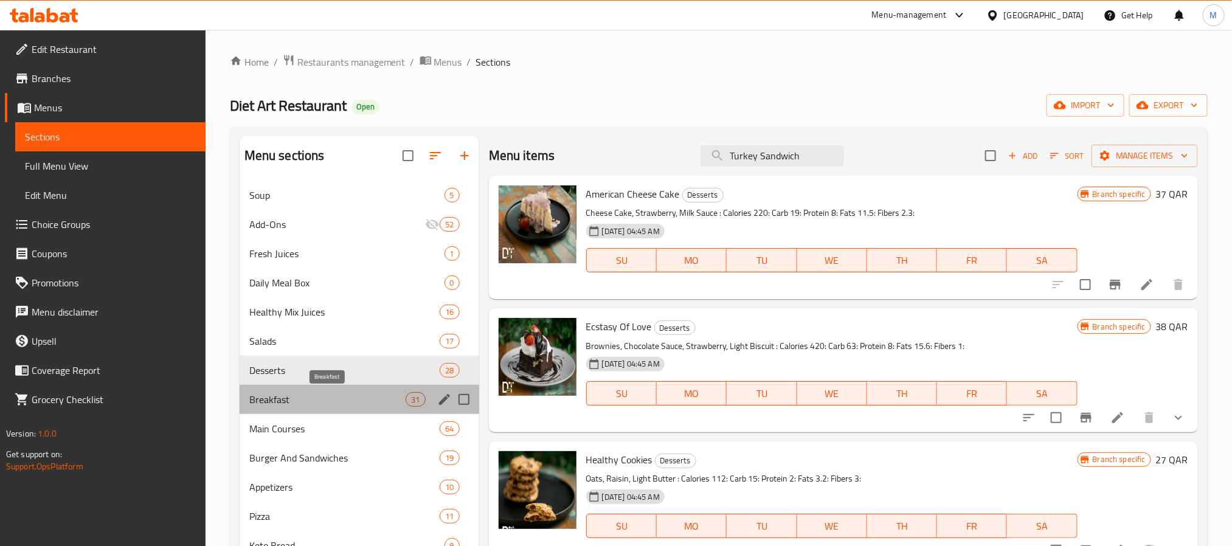
click at [334, 393] on span "Breakfast" at bounding box center [327, 399] width 157 height 15
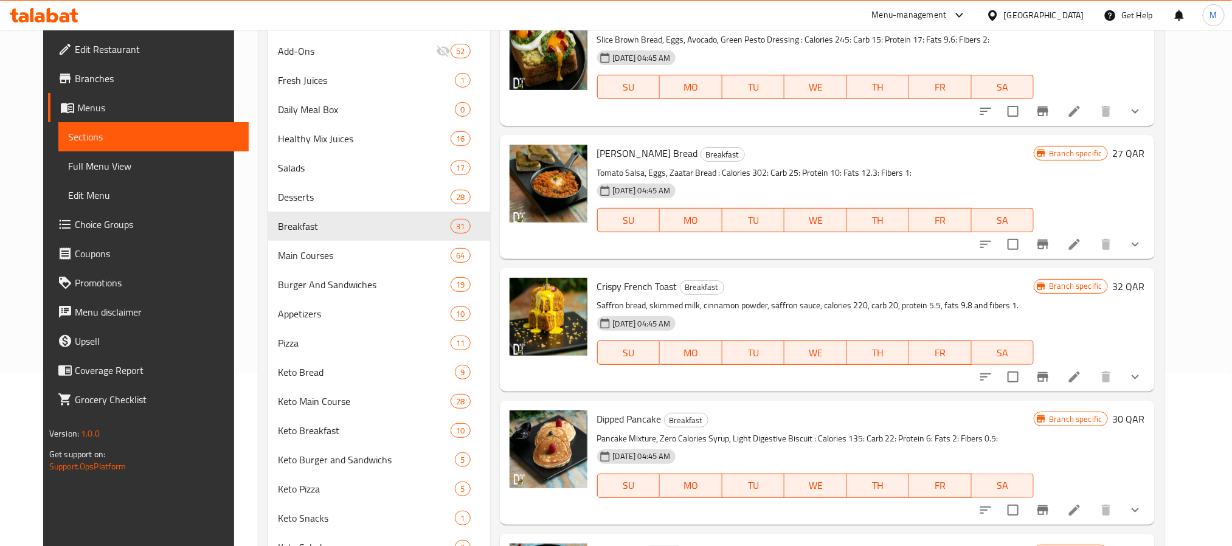
scroll to position [365, 0]
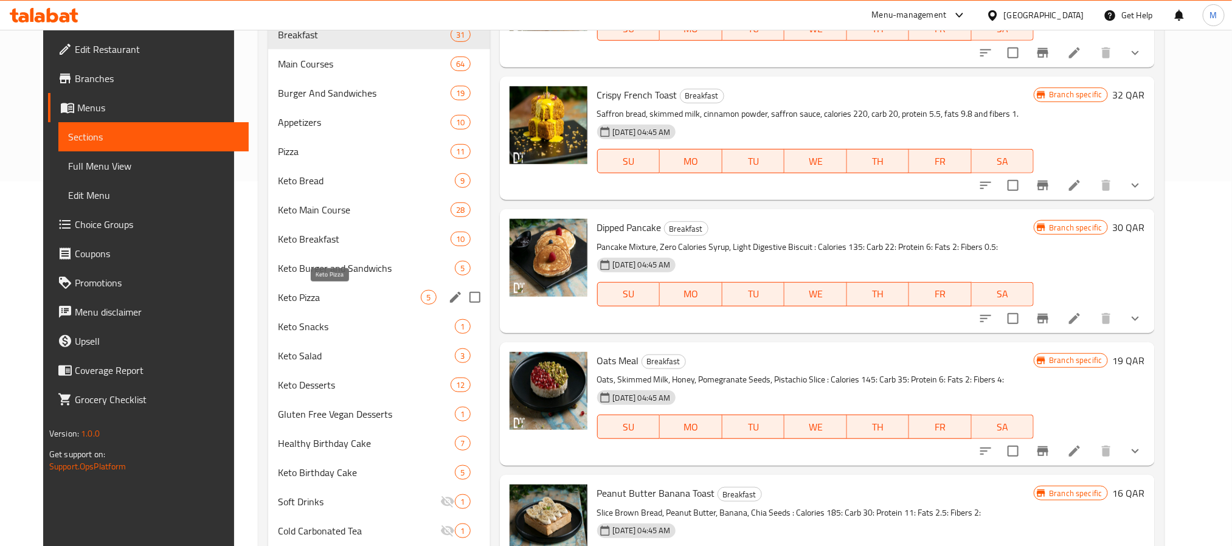
click at [347, 291] on span "Keto Pizza" at bounding box center [349, 297] width 143 height 15
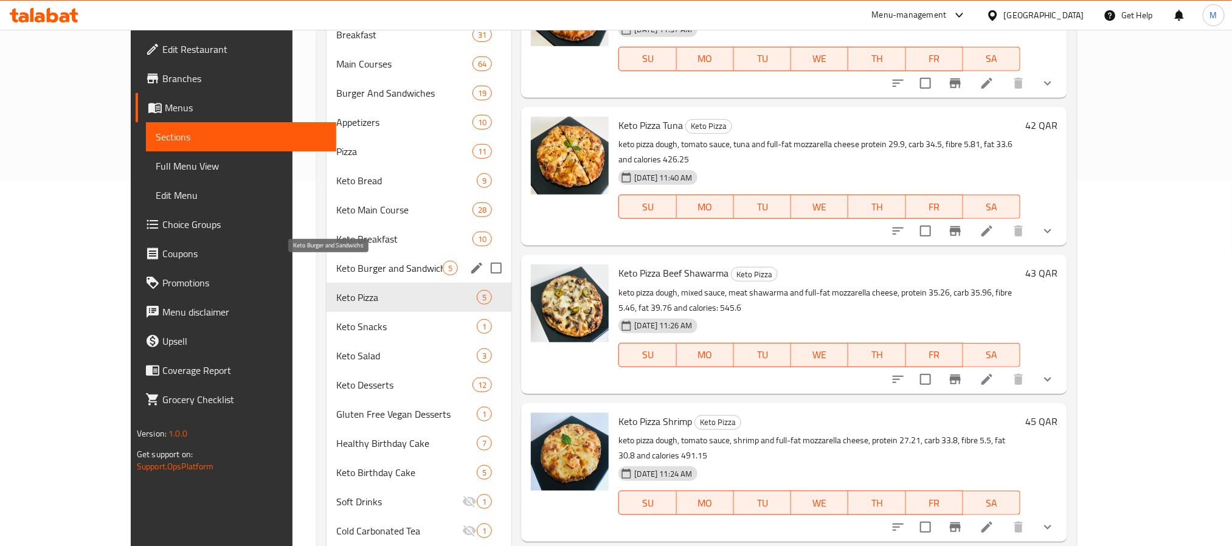
click at [343, 246] on span "Keto Breakfast" at bounding box center [404, 239] width 136 height 15
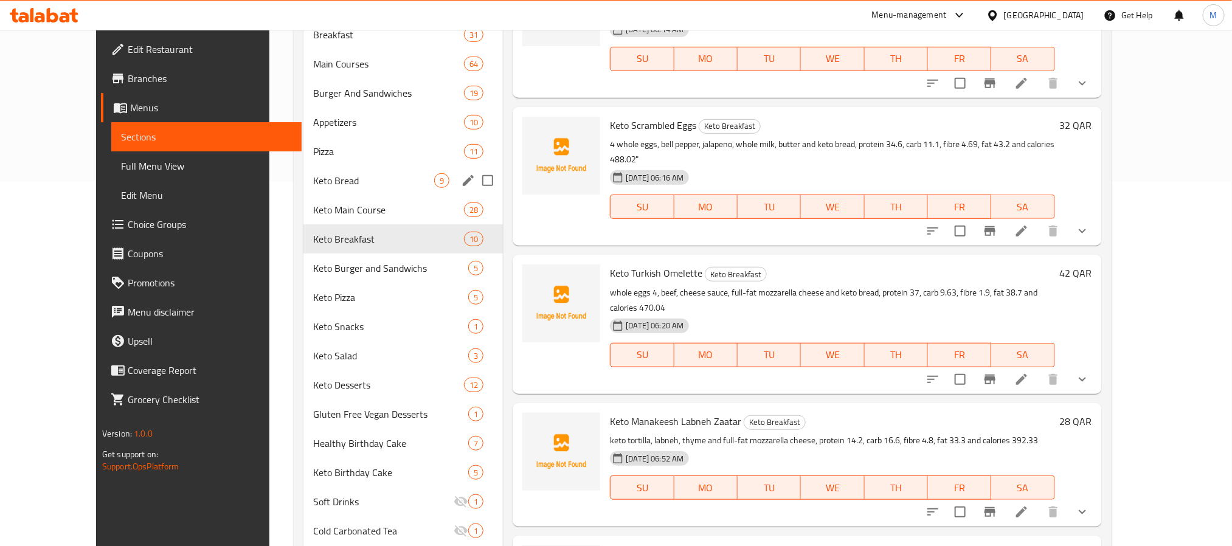
click at [341, 176] on span "Keto Bread" at bounding box center [373, 180] width 121 height 15
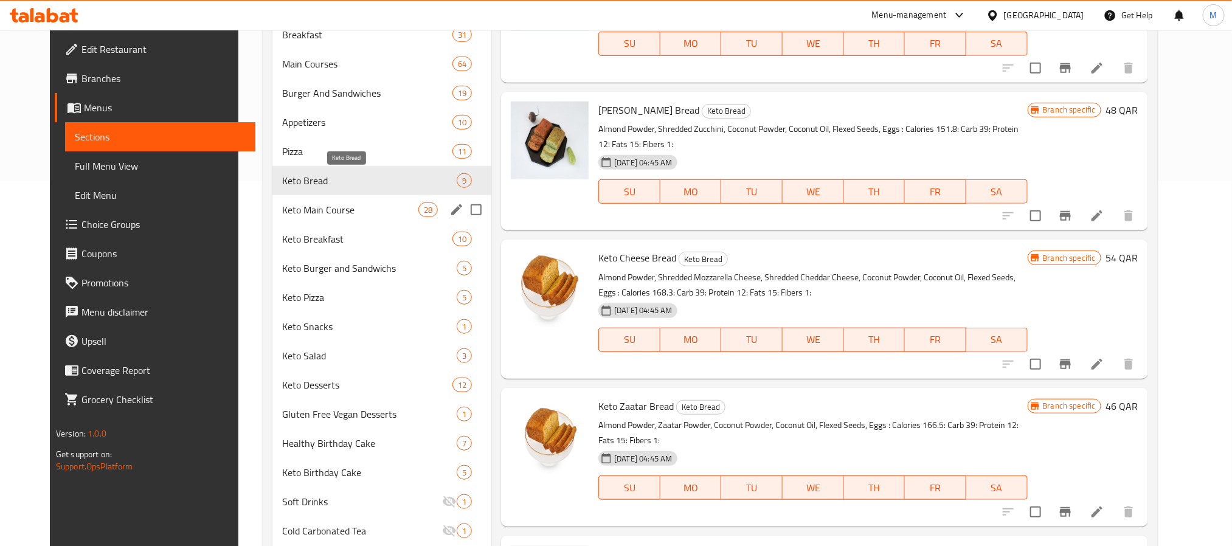
click at [323, 227] on div "Keto Breakfast 10" at bounding box center [381, 238] width 219 height 29
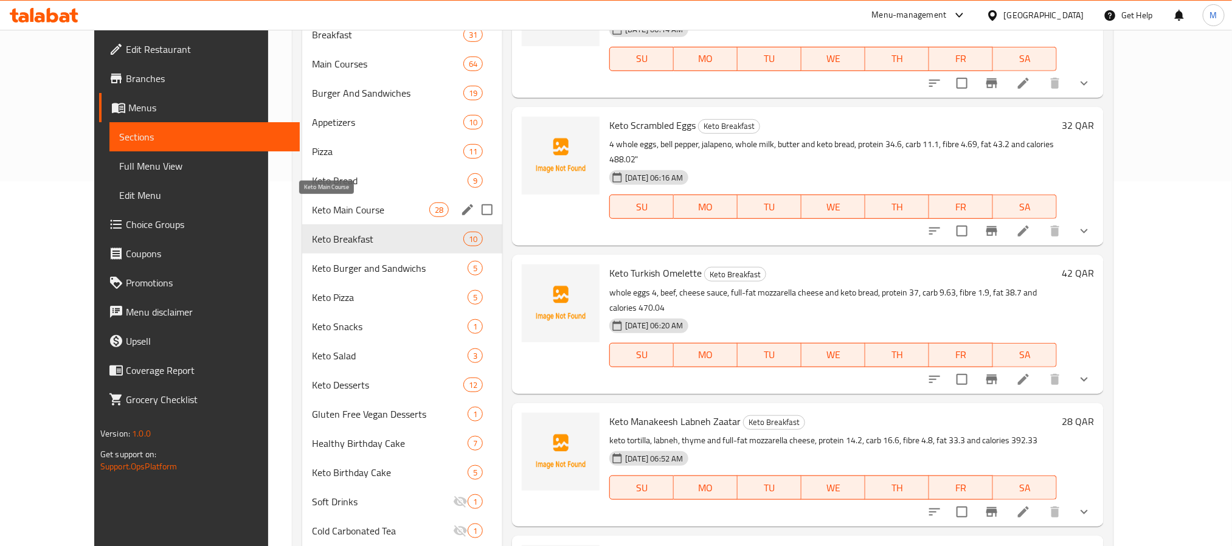
click at [343, 203] on span "Keto Main Course" at bounding box center [370, 209] width 117 height 15
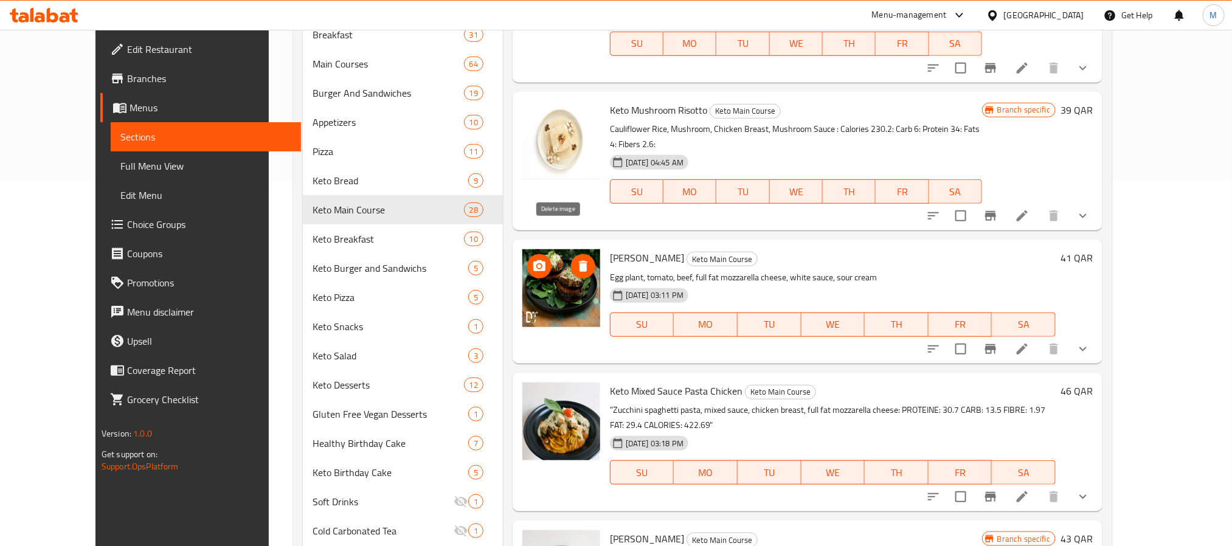
scroll to position [274, 0]
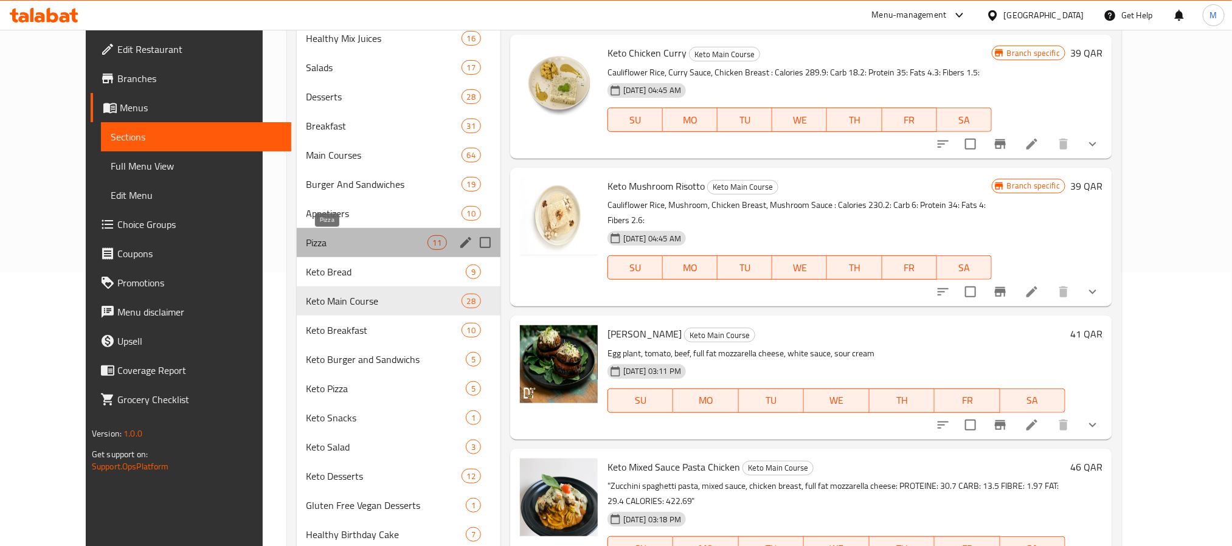
click at [359, 250] on span "Pizza" at bounding box center [366, 242] width 121 height 15
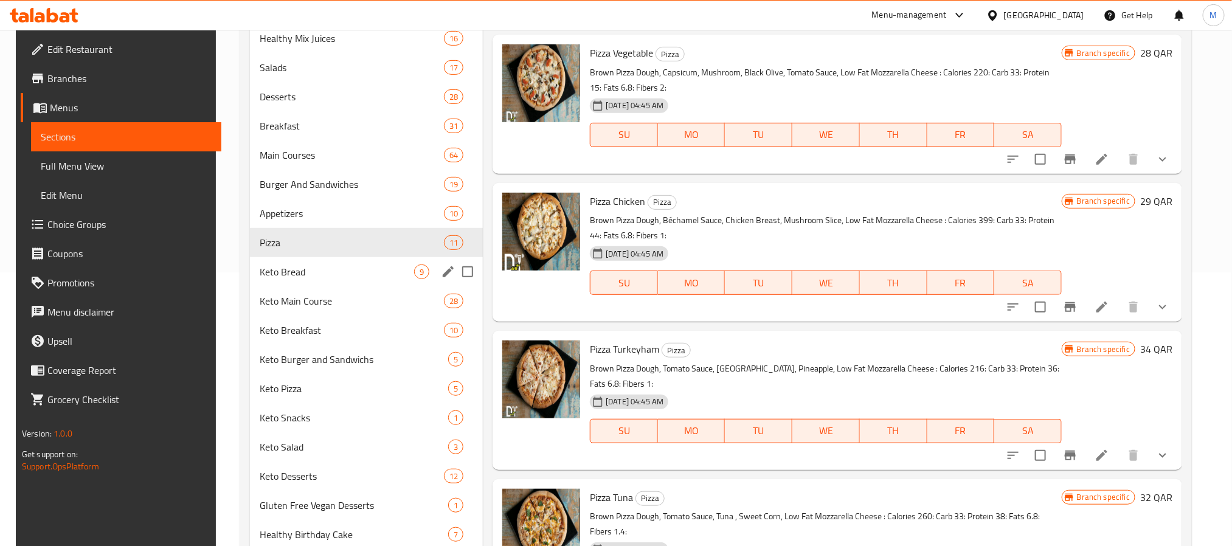
click at [340, 268] on span "Keto Bread" at bounding box center [337, 271] width 154 height 15
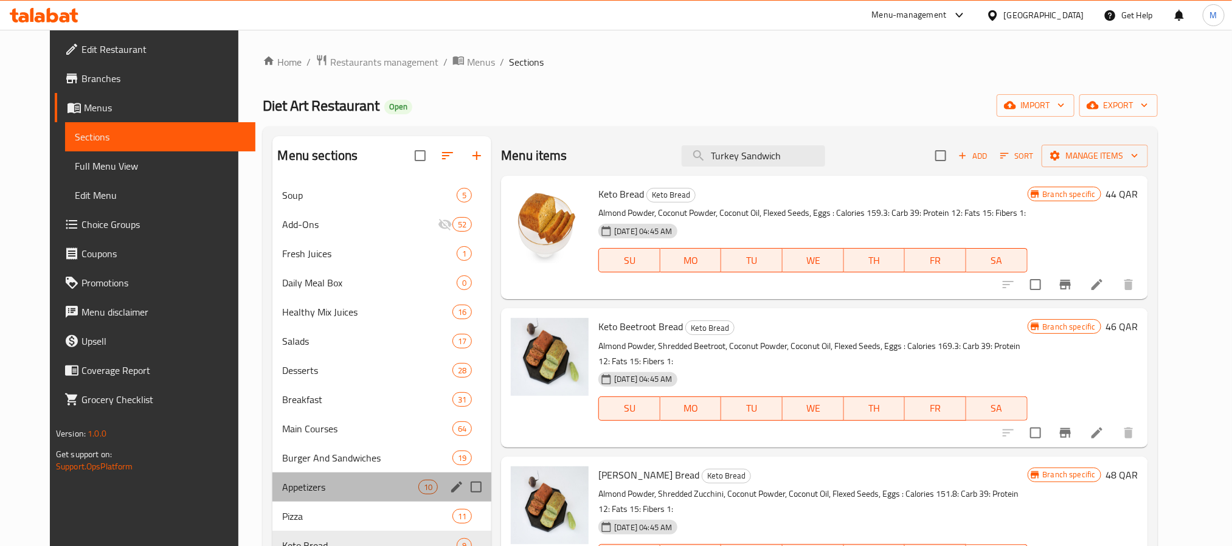
click at [318, 495] on div "Appetizers 10" at bounding box center [381, 486] width 219 height 29
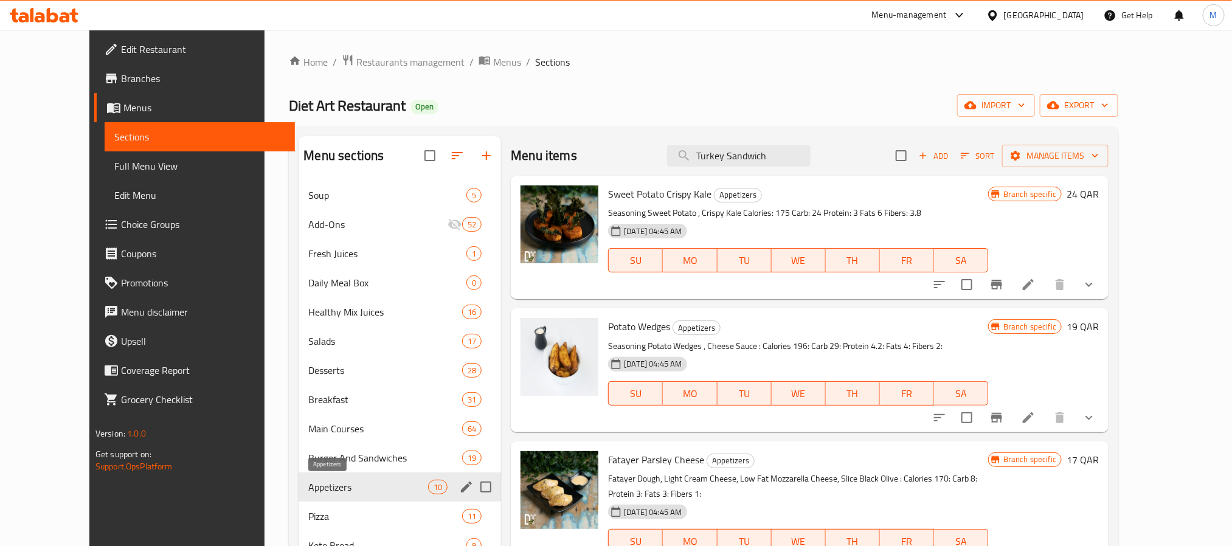
click at [321, 480] on span "Appetizers" at bounding box center [368, 487] width 120 height 15
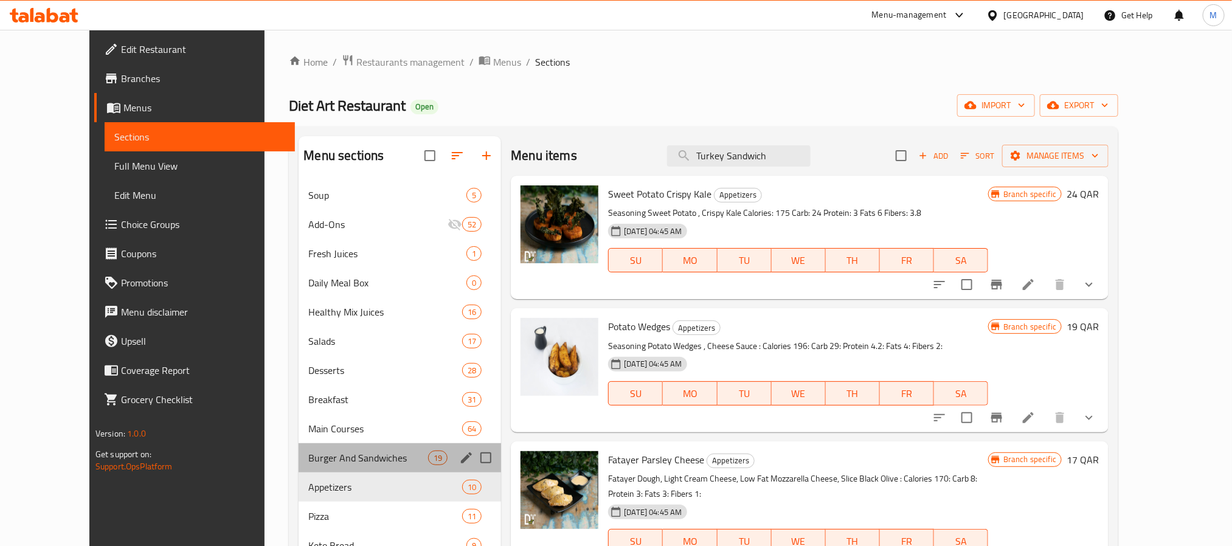
click at [323, 449] on div "Burger And Sandwiches 19" at bounding box center [399, 457] width 202 height 29
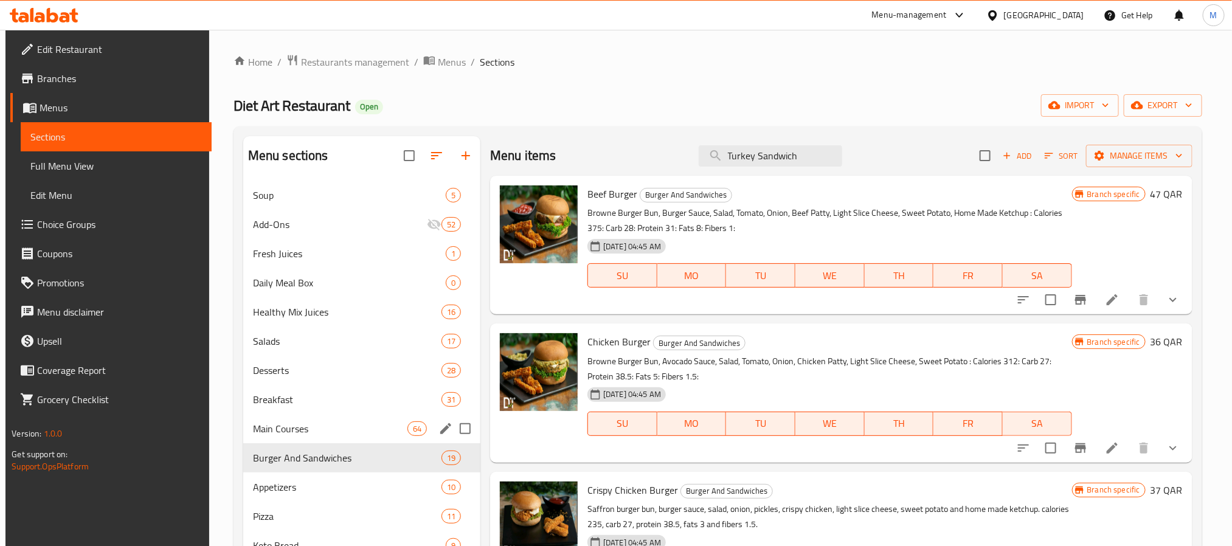
click at [319, 416] on div "Main Courses 64" at bounding box center [361, 428] width 237 height 29
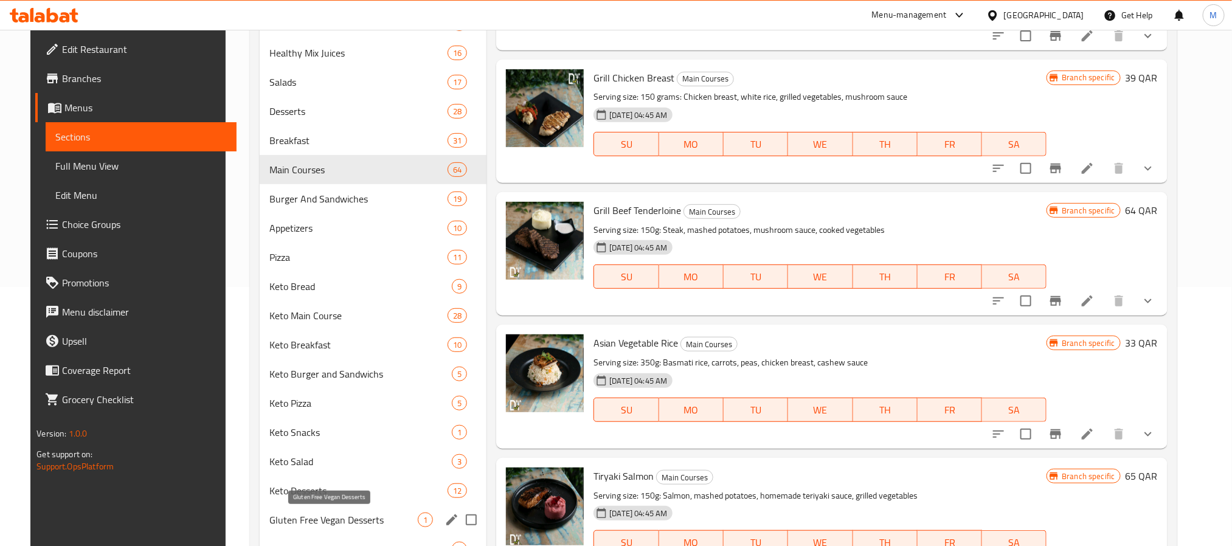
scroll to position [365, 0]
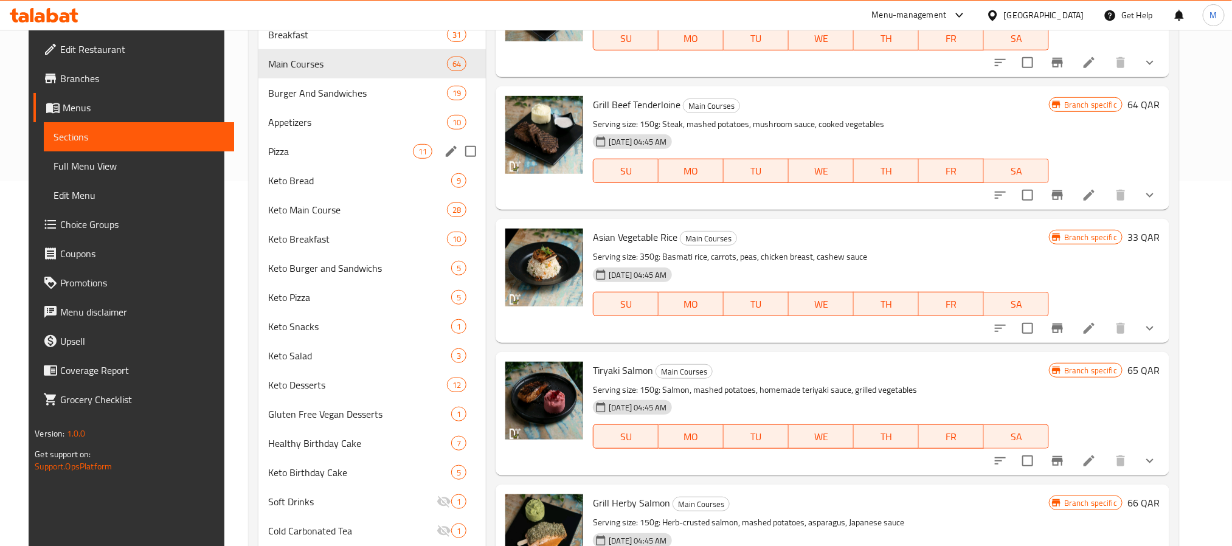
click at [305, 148] on span "Pizza" at bounding box center [340, 151] width 145 height 15
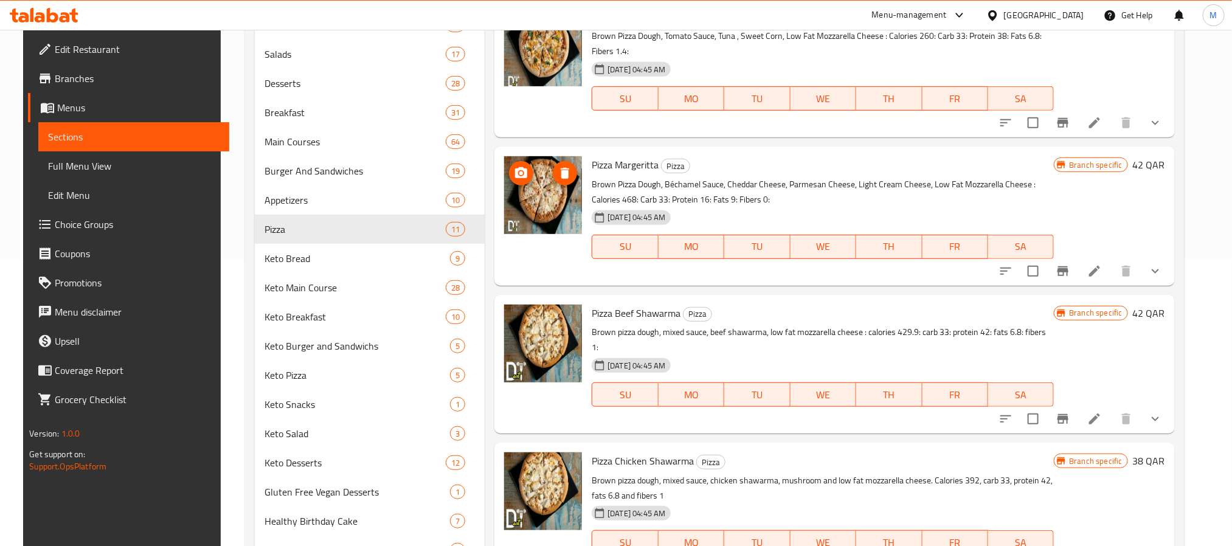
scroll to position [182, 0]
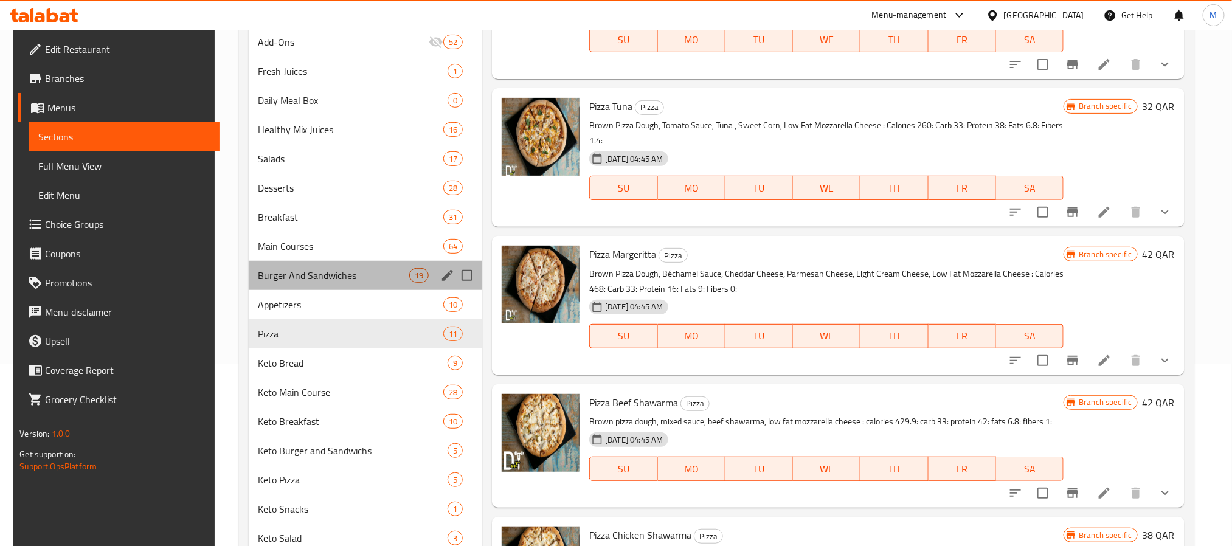
click at [287, 288] on div "Burger And Sandwiches 19" at bounding box center [366, 275] width 234 height 29
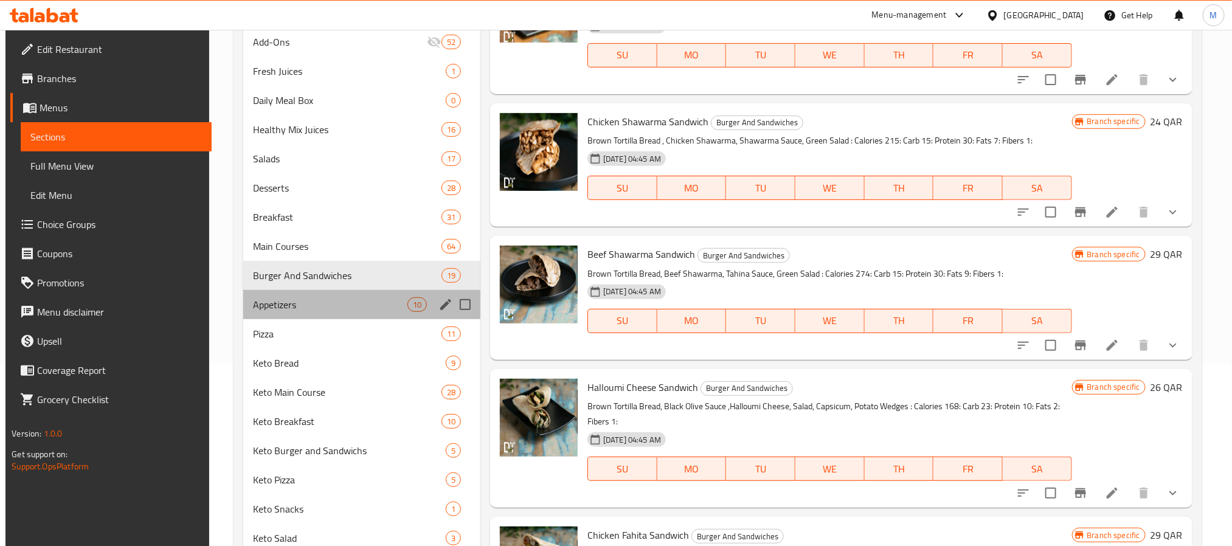
click at [292, 296] on div "Appetizers 10" at bounding box center [361, 304] width 237 height 29
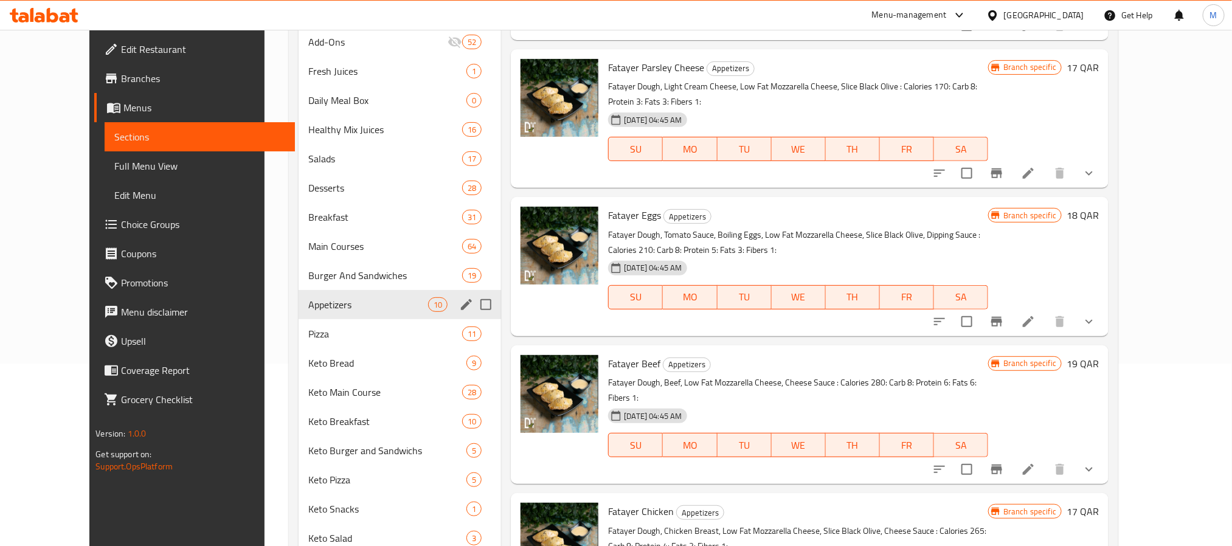
scroll to position [122, 0]
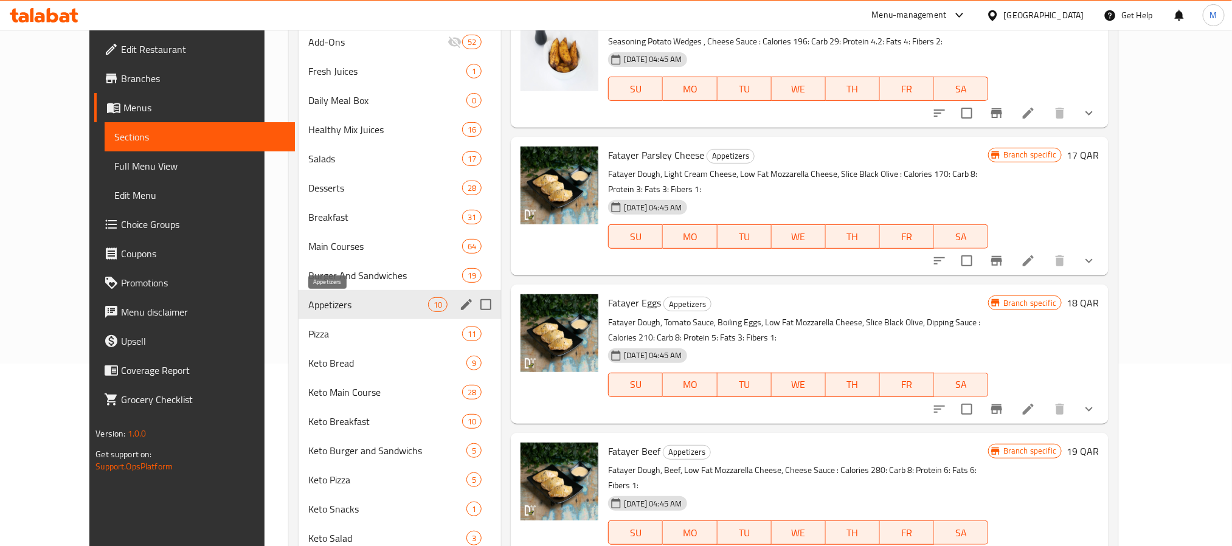
click at [298, 263] on div "Burger And Sandwiches 19" at bounding box center [399, 275] width 202 height 29
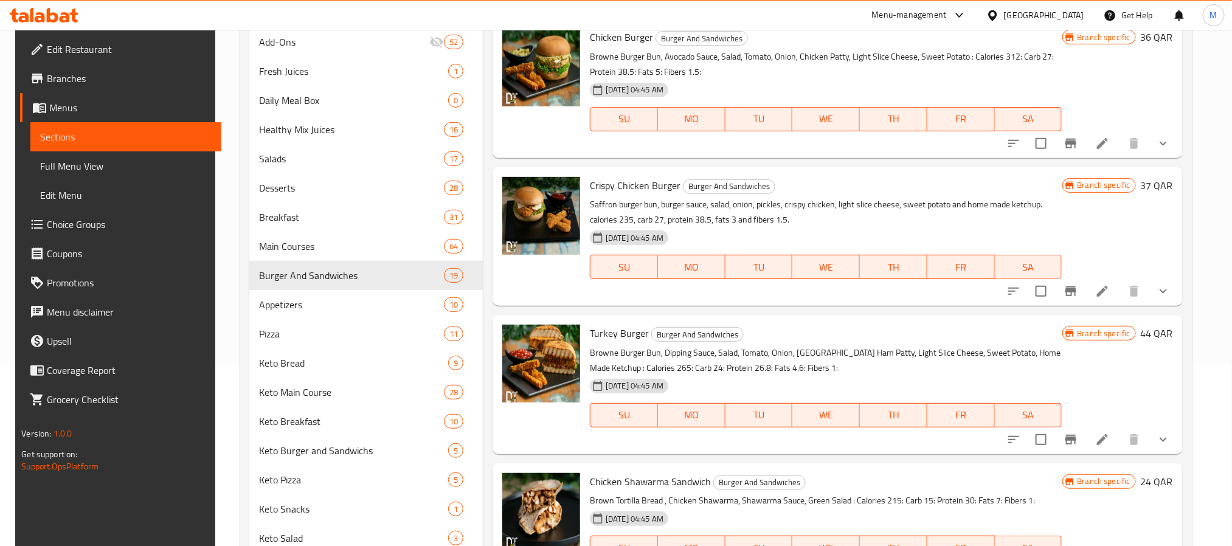
scroll to position [31, 0]
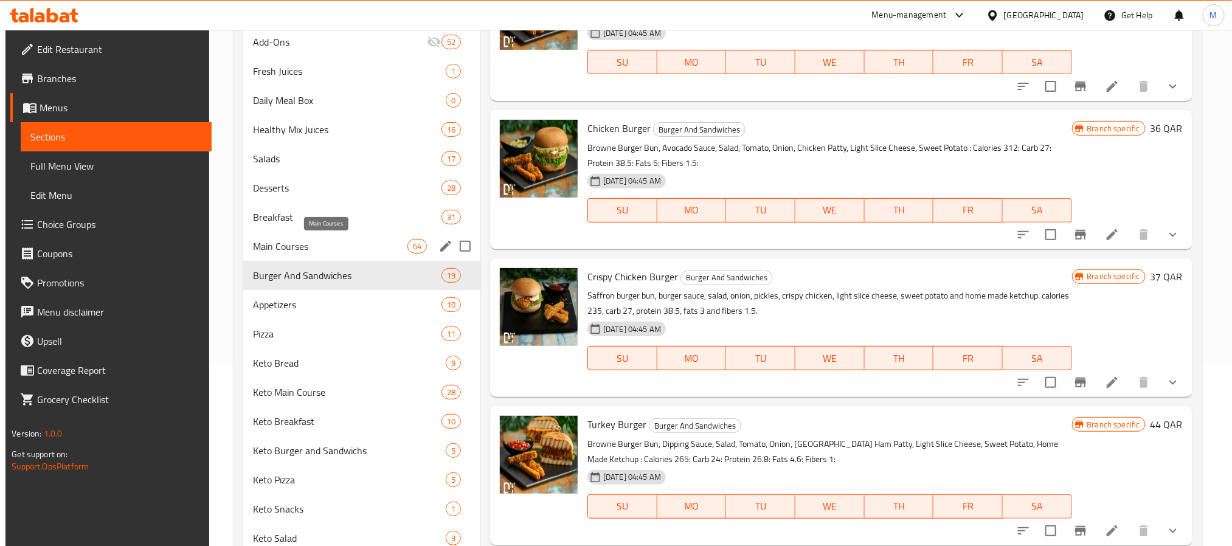
click at [305, 237] on div "Main Courses 64" at bounding box center [361, 246] width 237 height 29
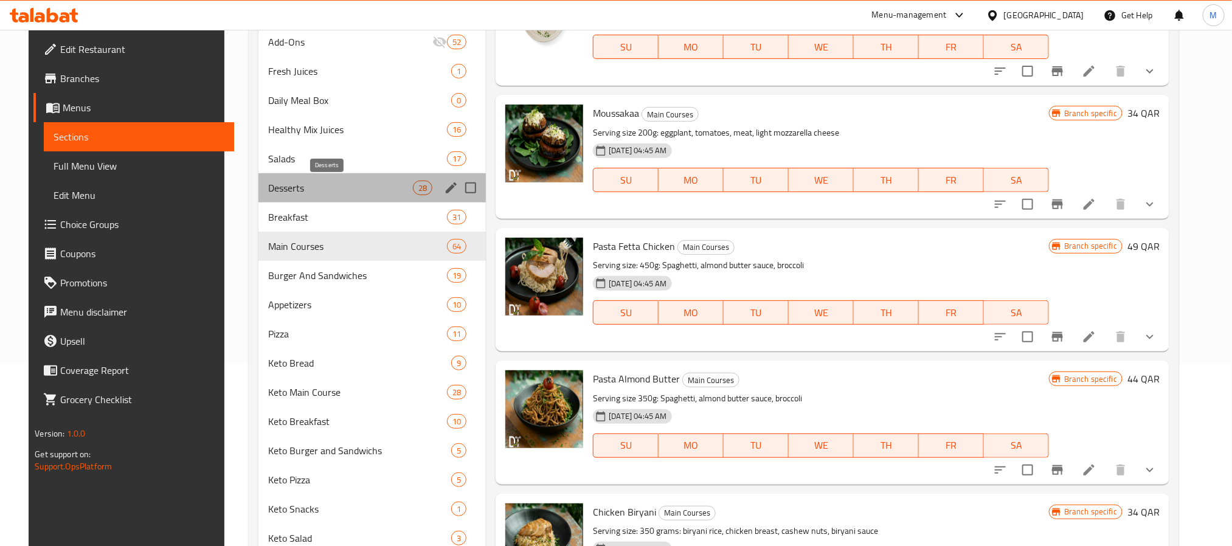
click at [323, 194] on span "Desserts" at bounding box center [340, 188] width 145 height 15
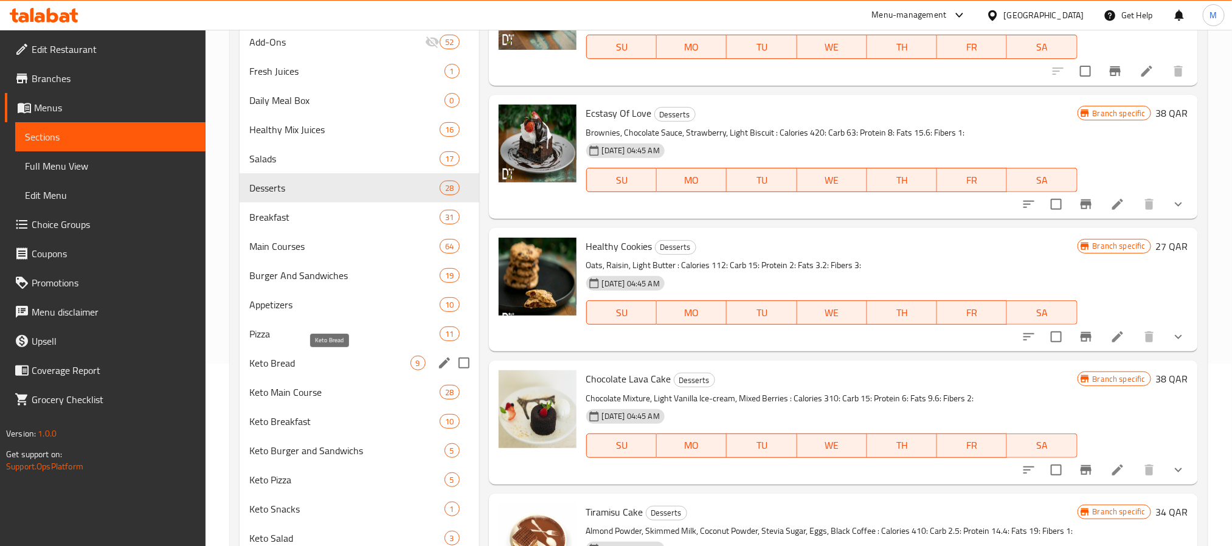
click at [337, 342] on div "Pizza 11" at bounding box center [360, 333] width 240 height 29
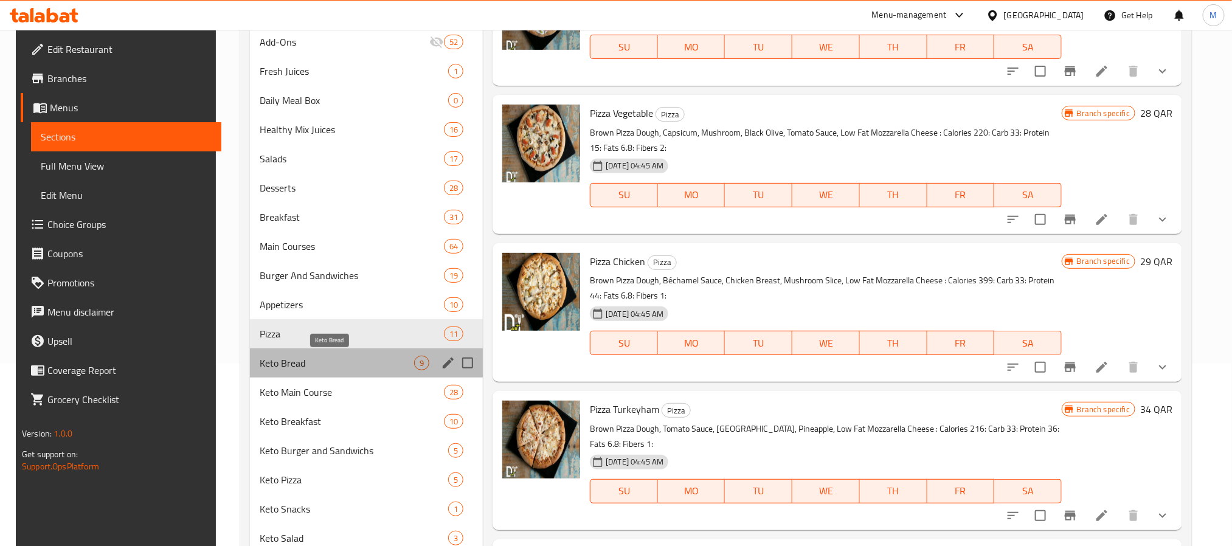
click at [333, 367] on span "Keto Bread" at bounding box center [337, 363] width 154 height 15
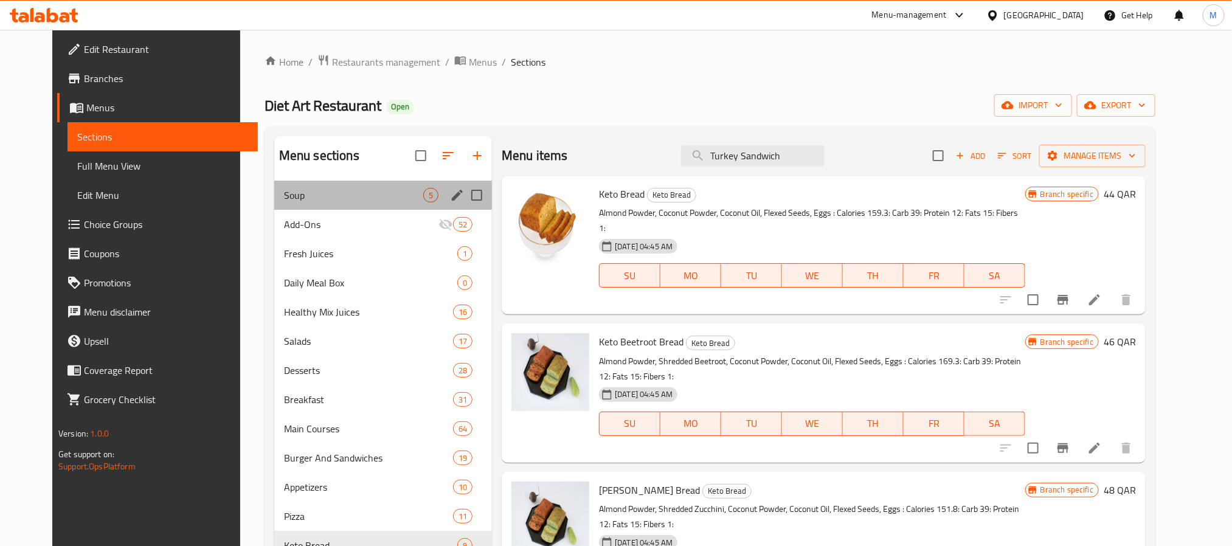
click at [303, 208] on div "Soup 5" at bounding box center [383, 195] width 218 height 29
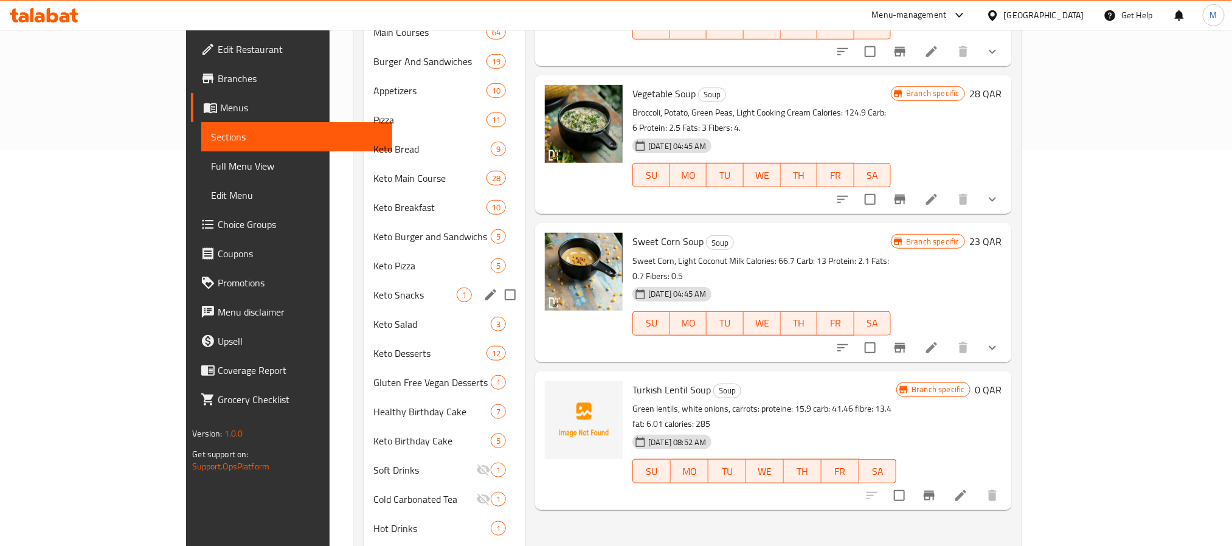
scroll to position [365, 0]
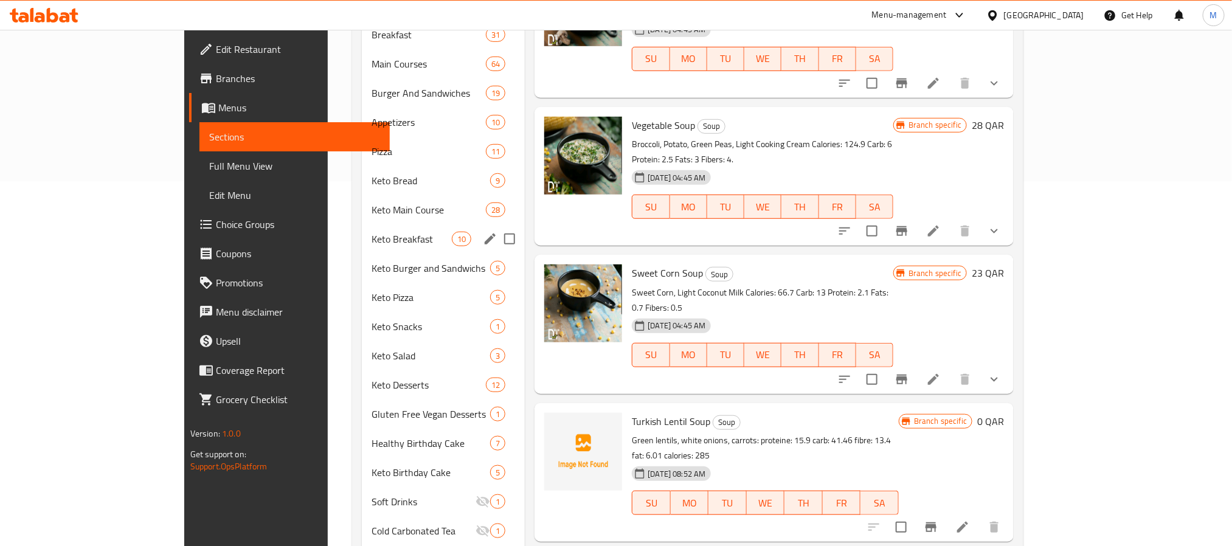
click at [362, 224] on div "Keto Breakfast 10" at bounding box center [443, 238] width 163 height 29
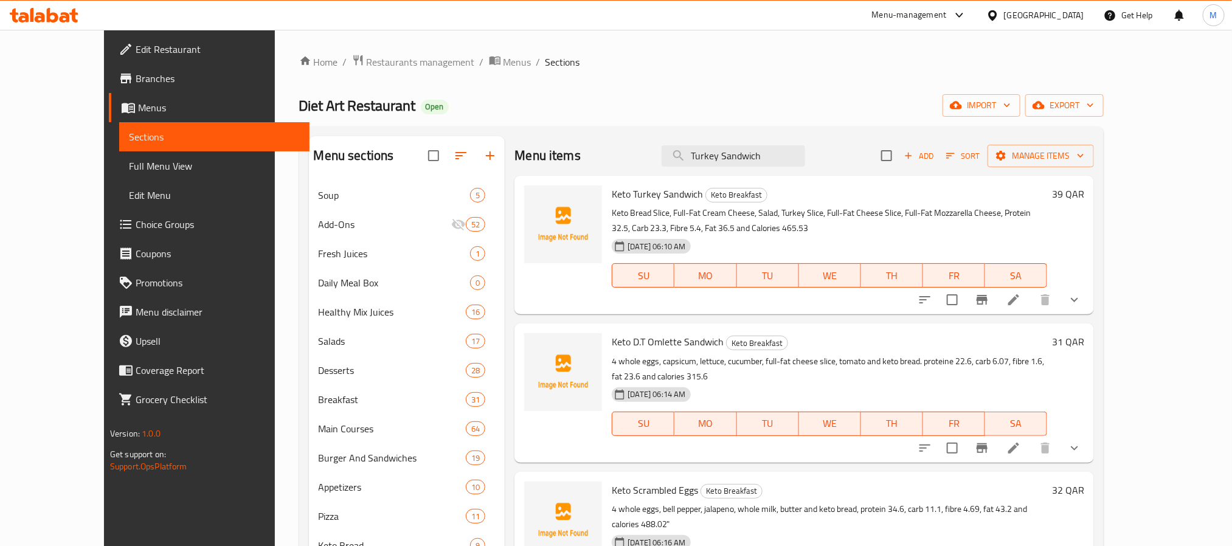
click at [1089, 301] on button "show more" at bounding box center [1074, 299] width 29 height 29
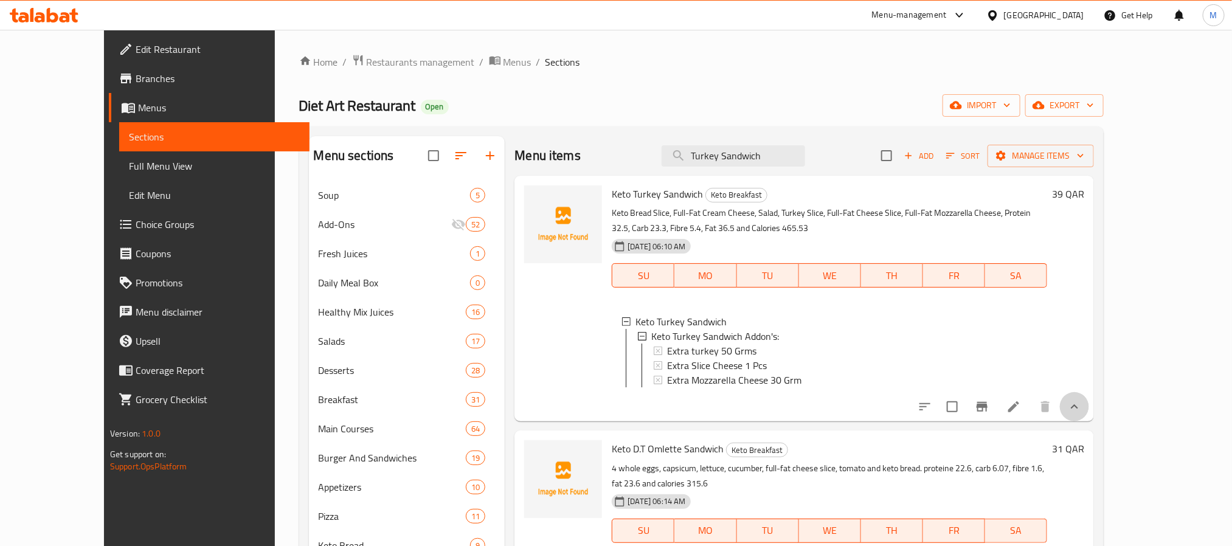
click at [1081, 414] on icon "show more" at bounding box center [1074, 406] width 15 height 15
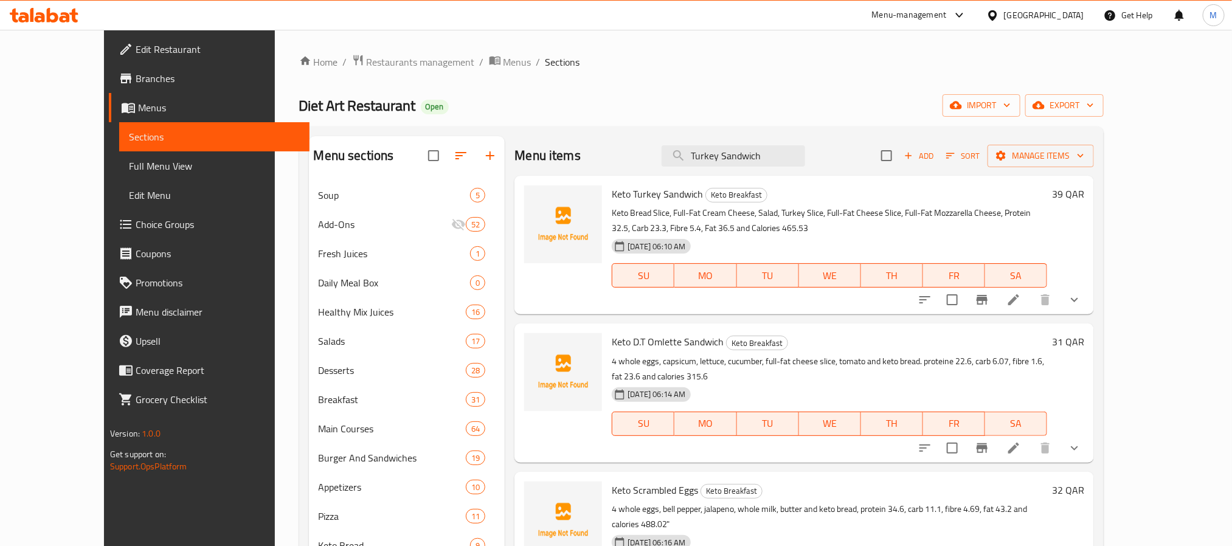
click at [129, 170] on span "Full Menu View" at bounding box center [214, 166] width 171 height 15
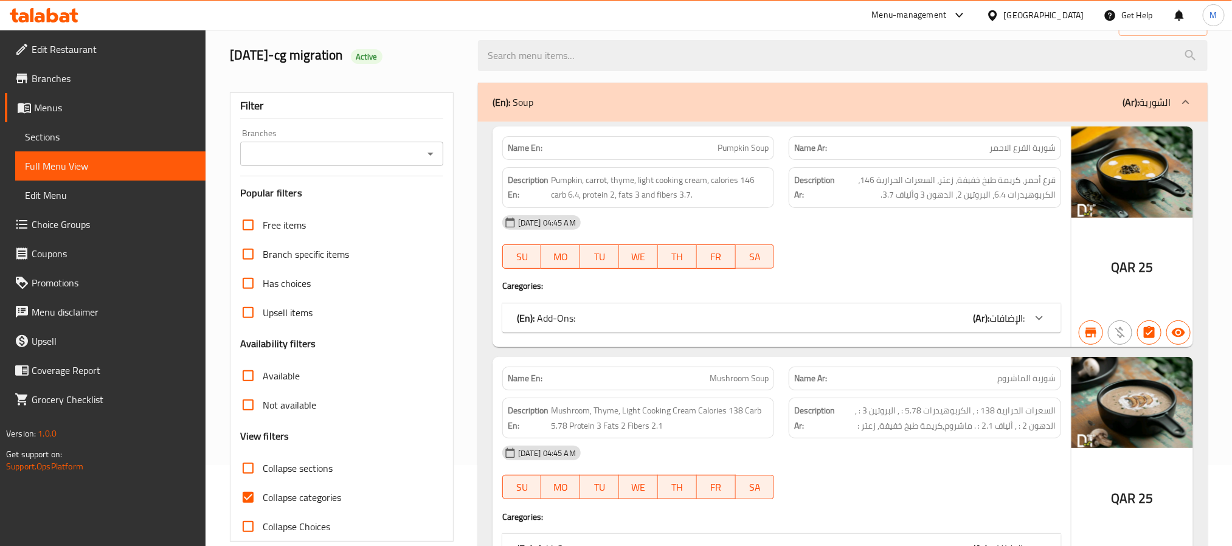
scroll to position [182, 0]
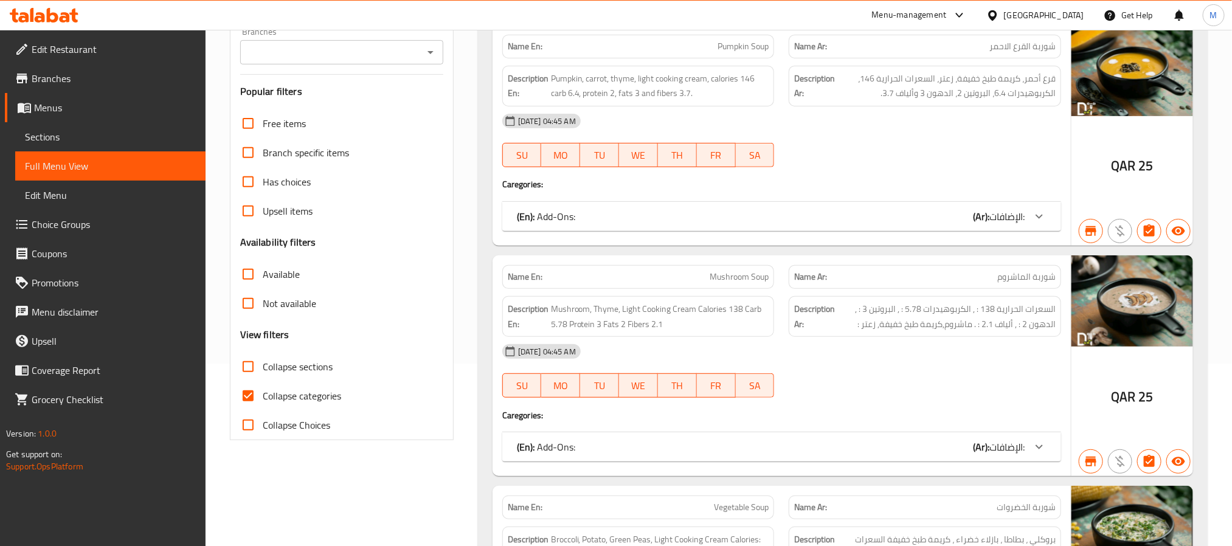
click at [250, 363] on input "Collapse sections" at bounding box center [247, 366] width 29 height 29
checkbox input "true"
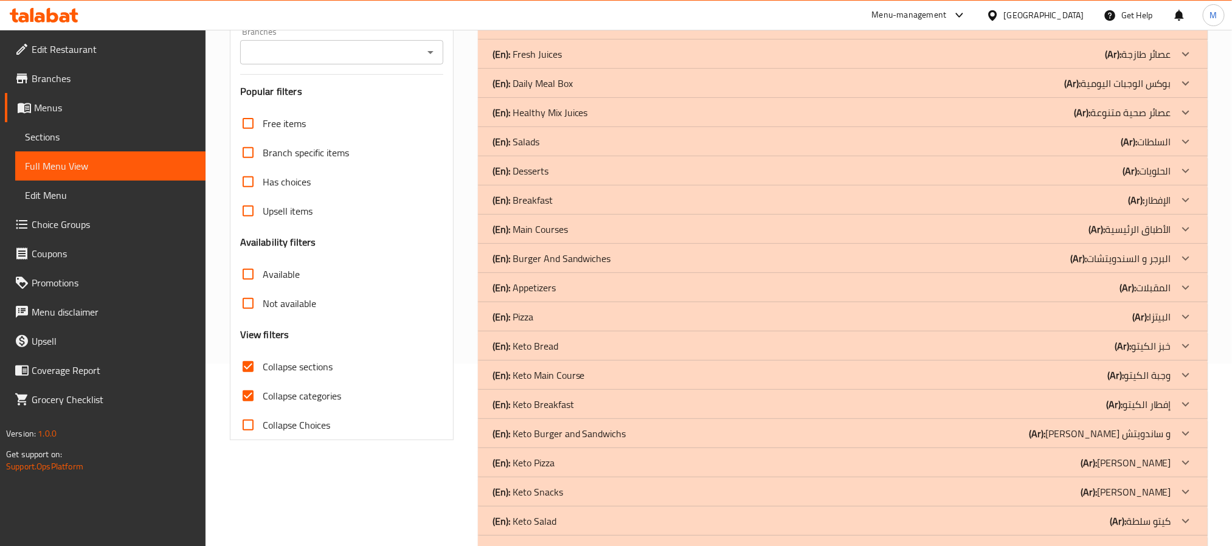
scroll to position [0, 0]
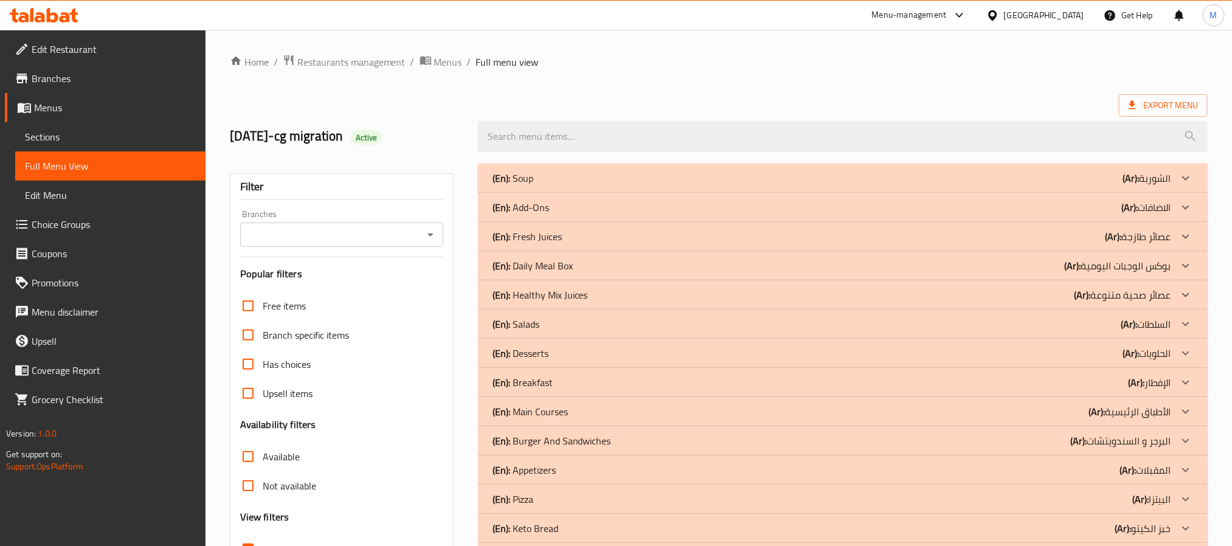
click at [595, 185] on div "(En): Fresh Juices (Ar): عصائر طازجة" at bounding box center [831, 178] width 678 height 15
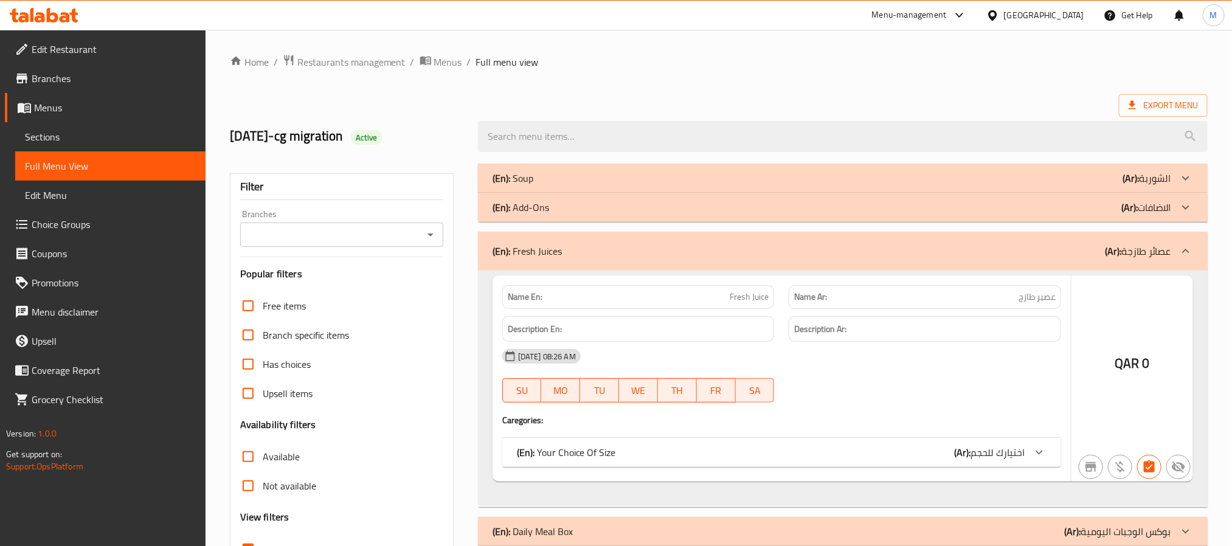
click at [595, 235] on div "(En): Fresh Juices (Ar): عصائر طازجة" at bounding box center [842, 251] width 729 height 39
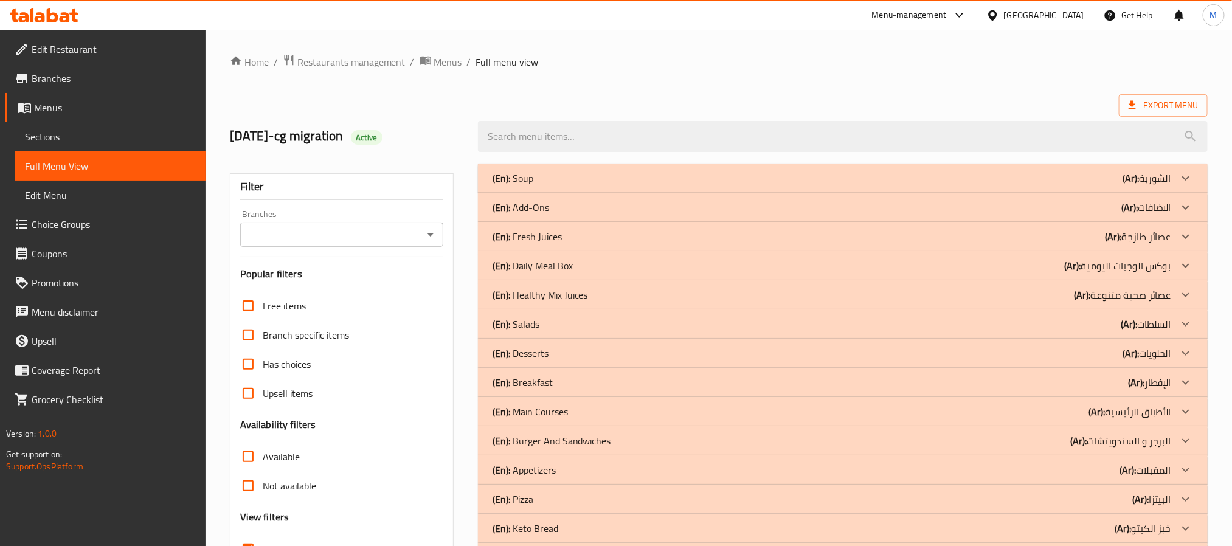
click at [607, 185] on div "(En): Add-Ons (Ar): الاضافات" at bounding box center [831, 178] width 678 height 15
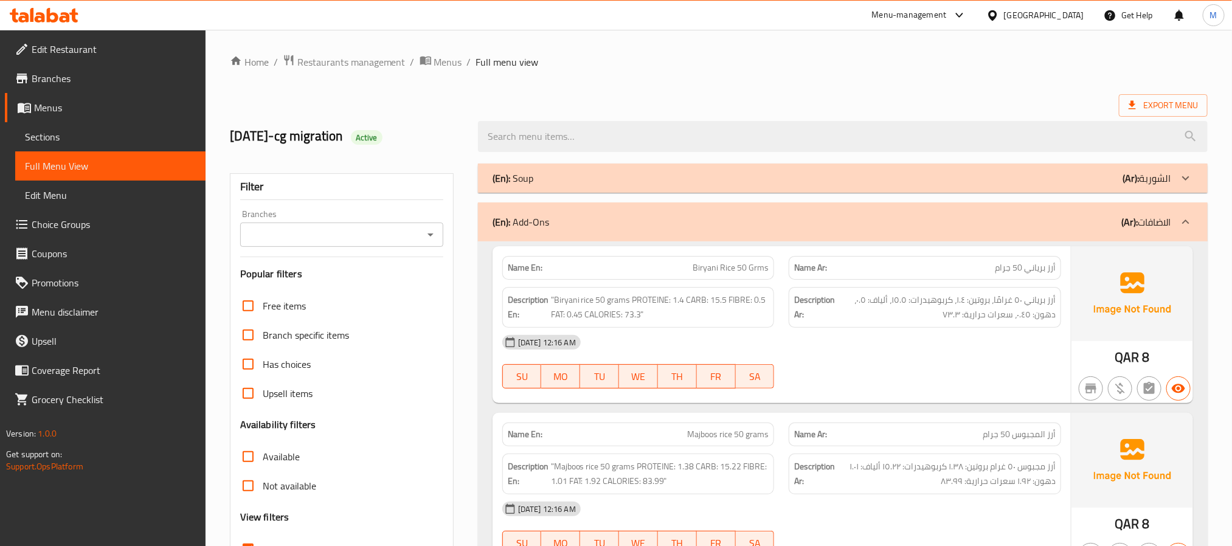
click at [666, 234] on div "(En): Add-Ons (Ar): الاضافات" at bounding box center [842, 221] width 729 height 39
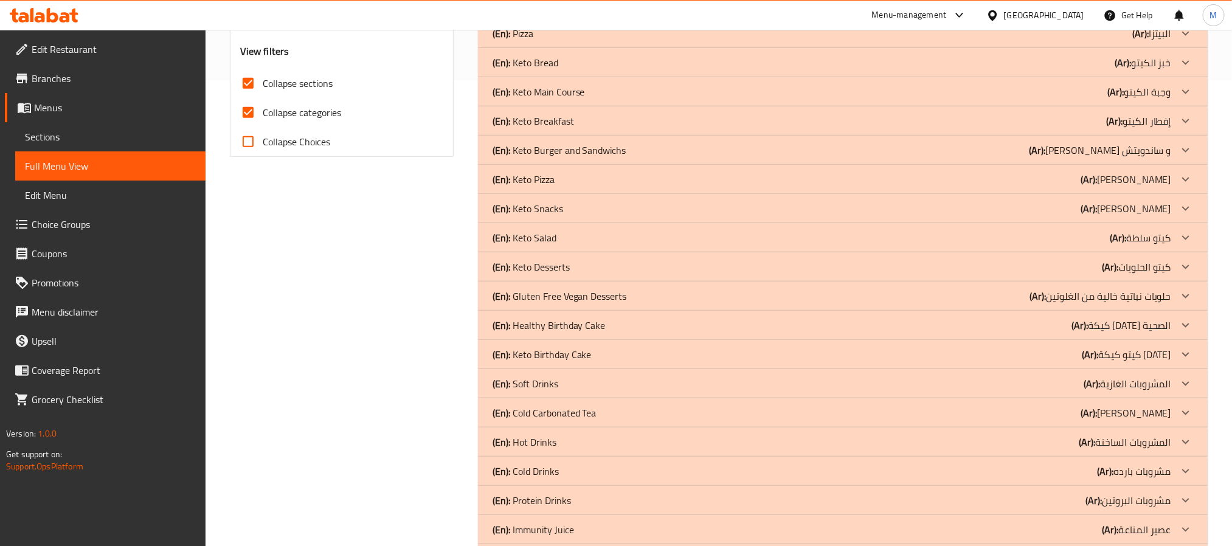
scroll to position [692, 0]
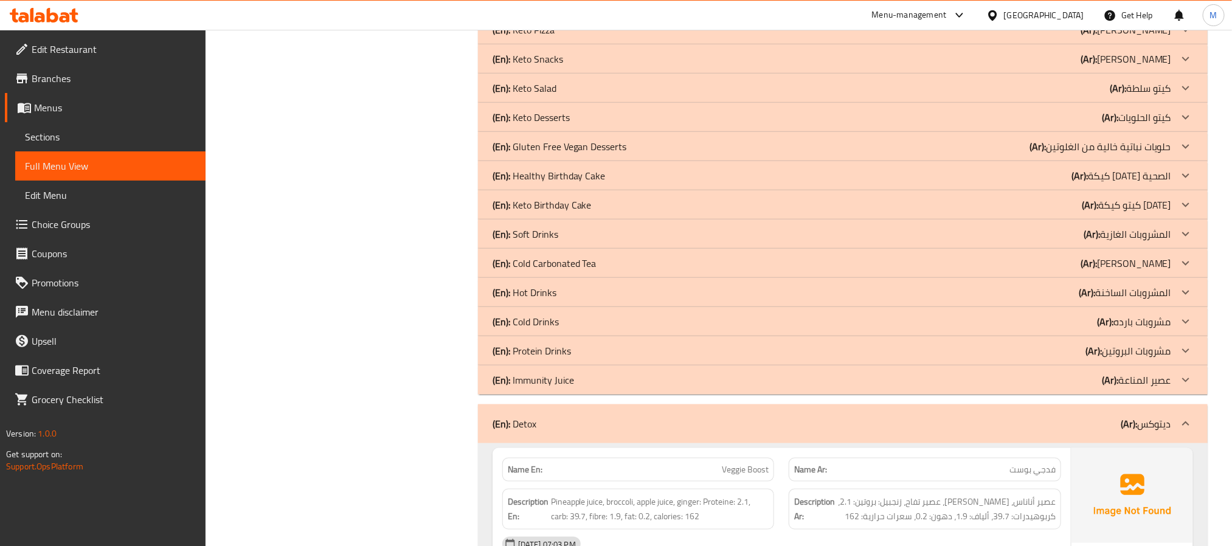
scroll to position [418, 0]
